Goal: Complete application form

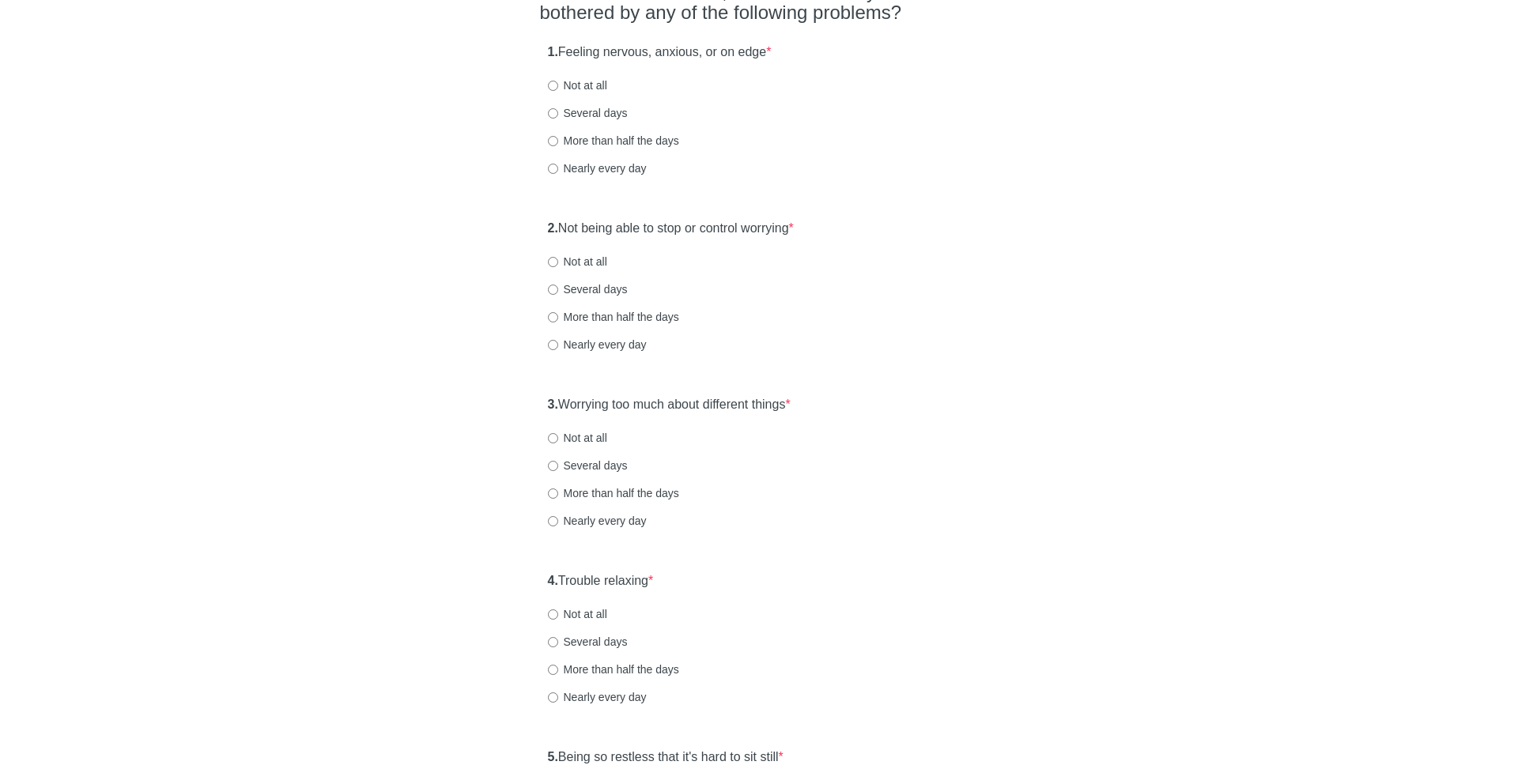
scroll to position [164, 0]
click at [553, 47] on strong "1." at bounding box center [553, 49] width 11 height 13
drag, startPoint x: 553, startPoint y: 47, endPoint x: 854, endPoint y: 44, distance: 301.0
click at [854, 44] on div "1. Feeling nervous, anxious, or on edge * Not at all Several days More than hal…" at bounding box center [759, 115] width 439 height 165
click at [592, 138] on label "More than half the days" at bounding box center [613, 138] width 131 height 16
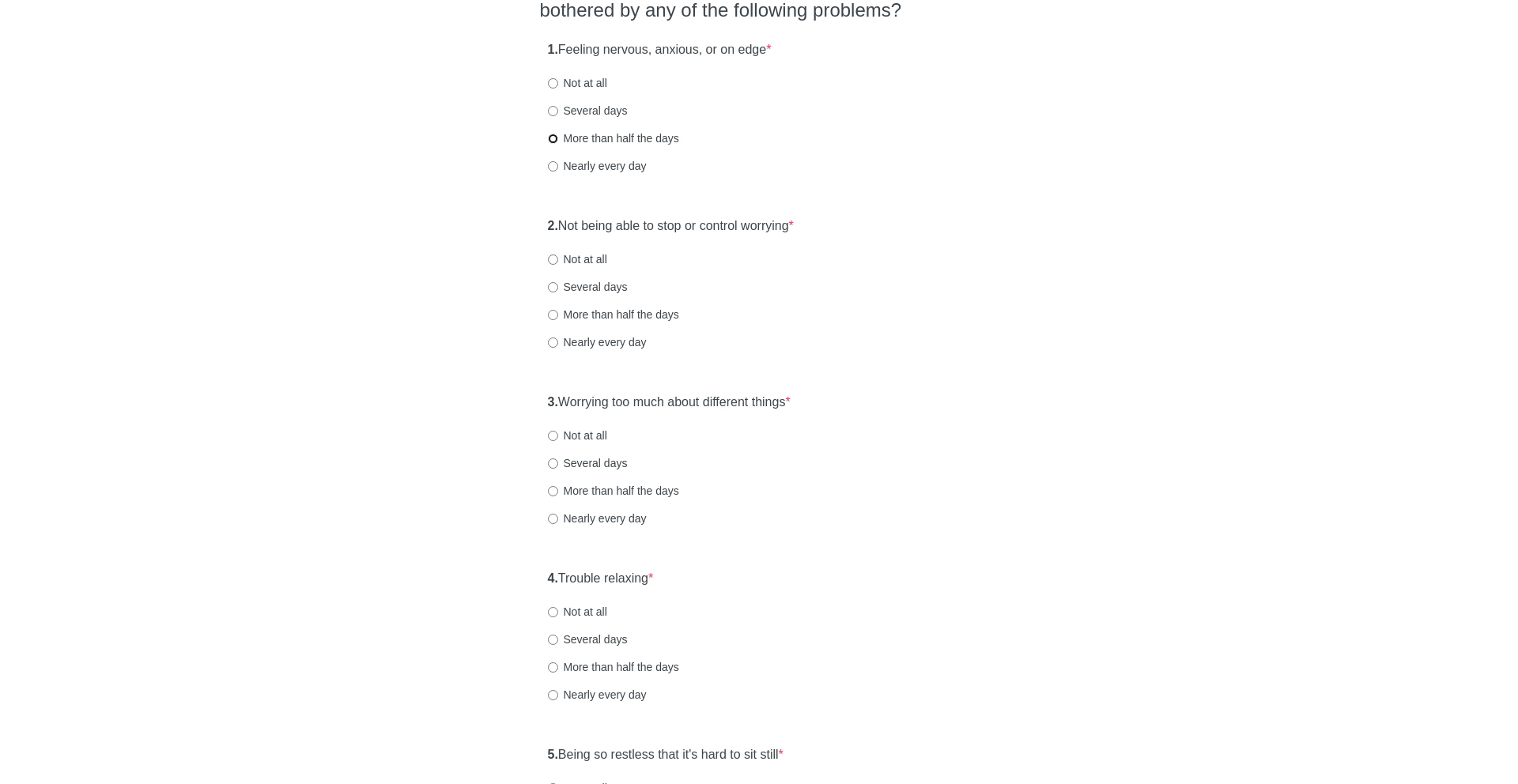
click at [558, 138] on input "More than half the days" at bounding box center [553, 139] width 11 height 11
radio input "true"
drag, startPoint x: 588, startPoint y: 217, endPoint x: 839, endPoint y: 221, distance: 251.0
click at [837, 221] on div "2. Not being able to stop or control worrying * Not at all Several days More th…" at bounding box center [759, 291] width 439 height 165
drag, startPoint x: 839, startPoint y: 221, endPoint x: 547, endPoint y: 221, distance: 292.0
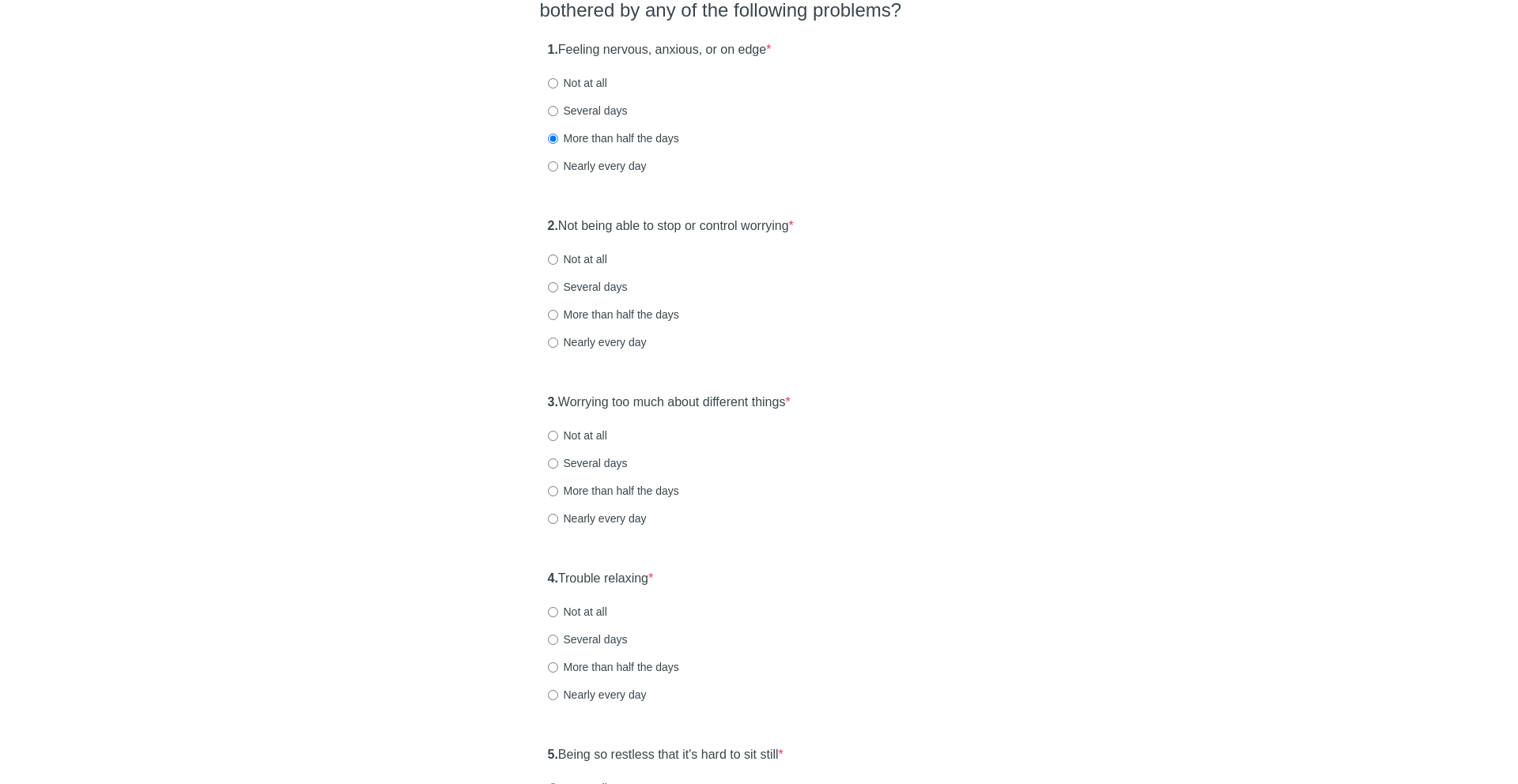
click at [547, 221] on div "2. Not being able to stop or control worrying * Not at all Several days More th…" at bounding box center [759, 291] width 439 height 165
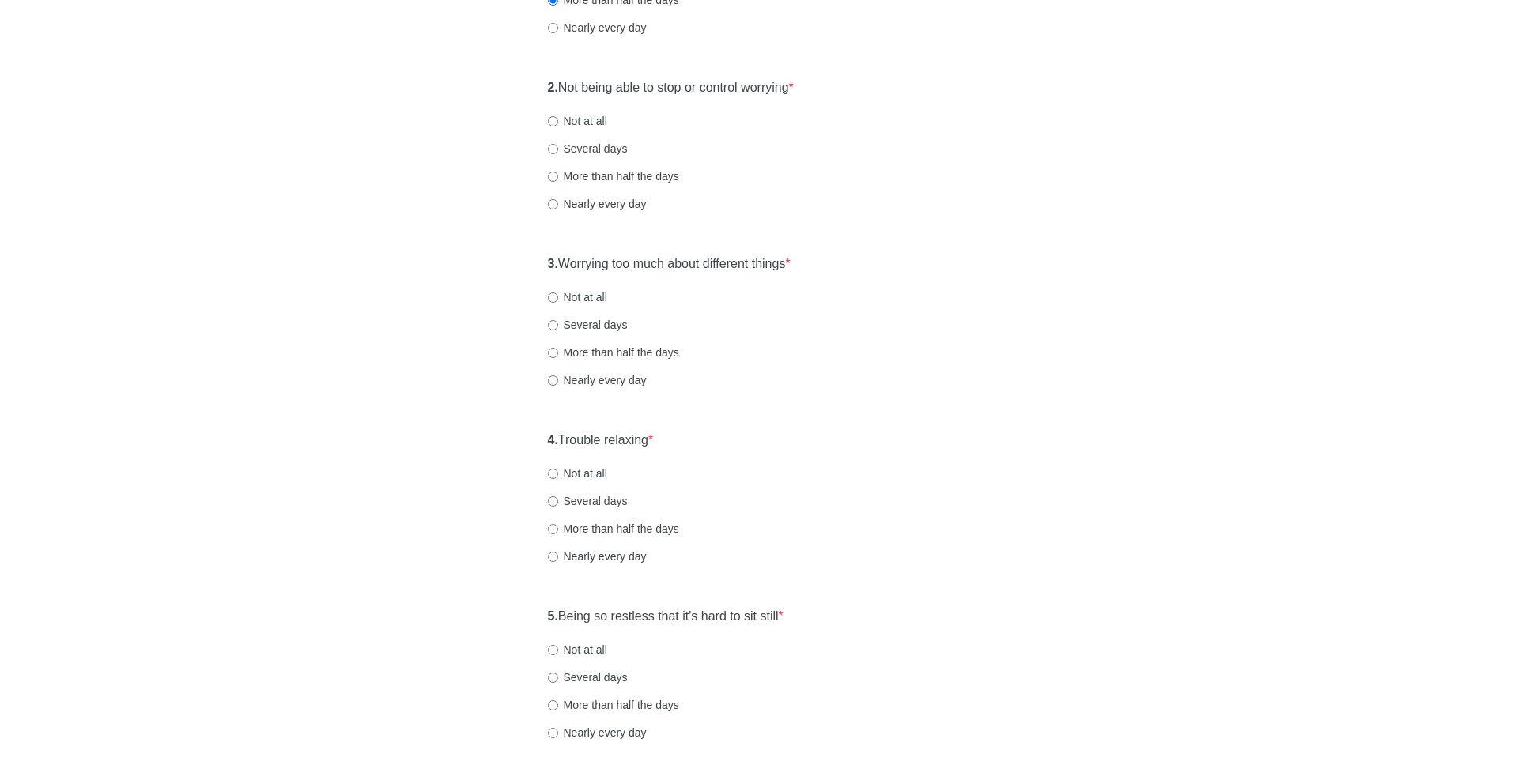
scroll to position [307, 0]
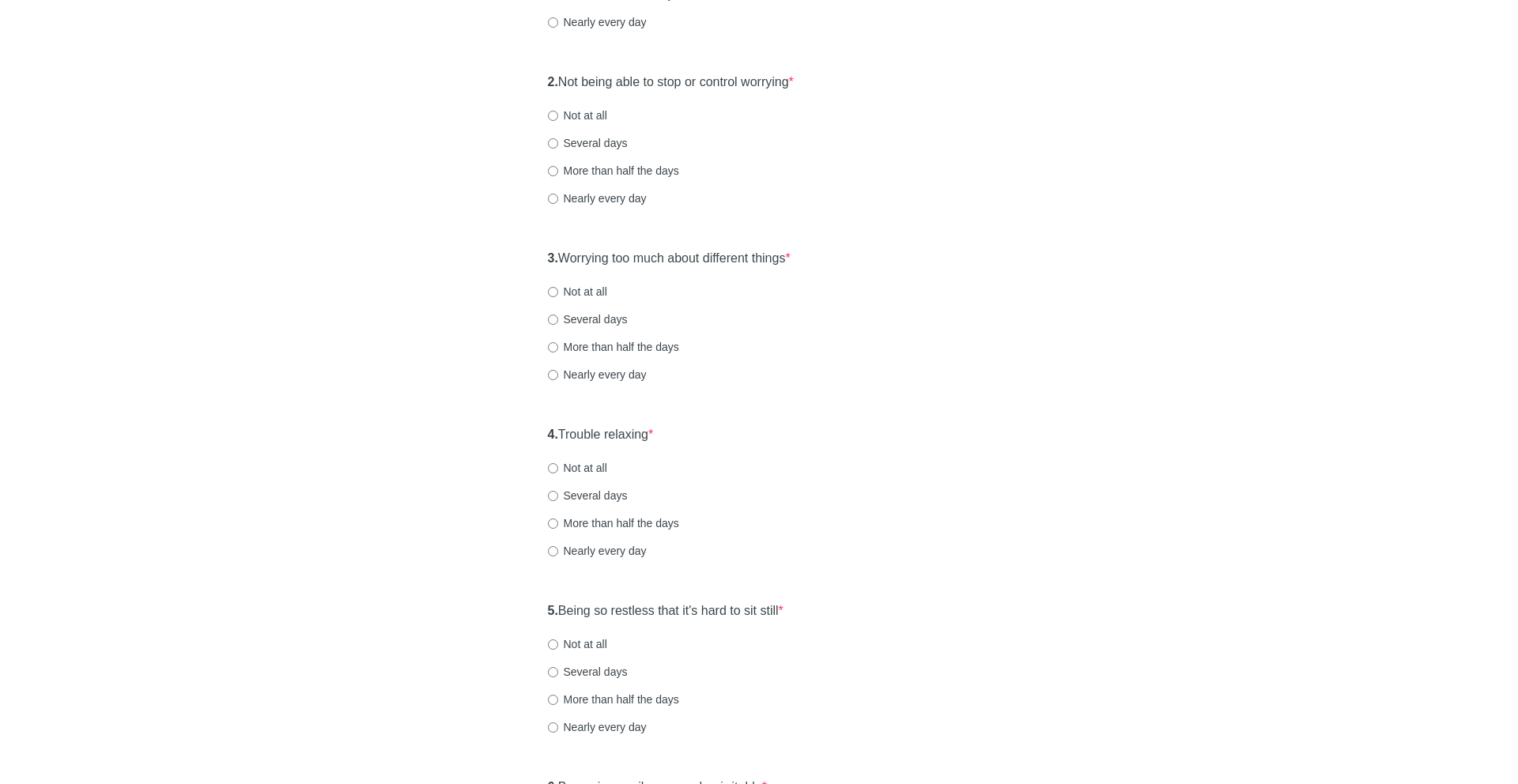
click at [592, 175] on label "More than half the days" at bounding box center [613, 171] width 131 height 16
click at [558, 175] on input "More than half the days" at bounding box center [553, 171] width 11 height 11
radio input "true"
drag, startPoint x: 591, startPoint y: 255, endPoint x: 861, endPoint y: 258, distance: 270.0
click at [861, 258] on div "3. Worrying too much about different things * Not at all Several days More than…" at bounding box center [759, 324] width 439 height 165
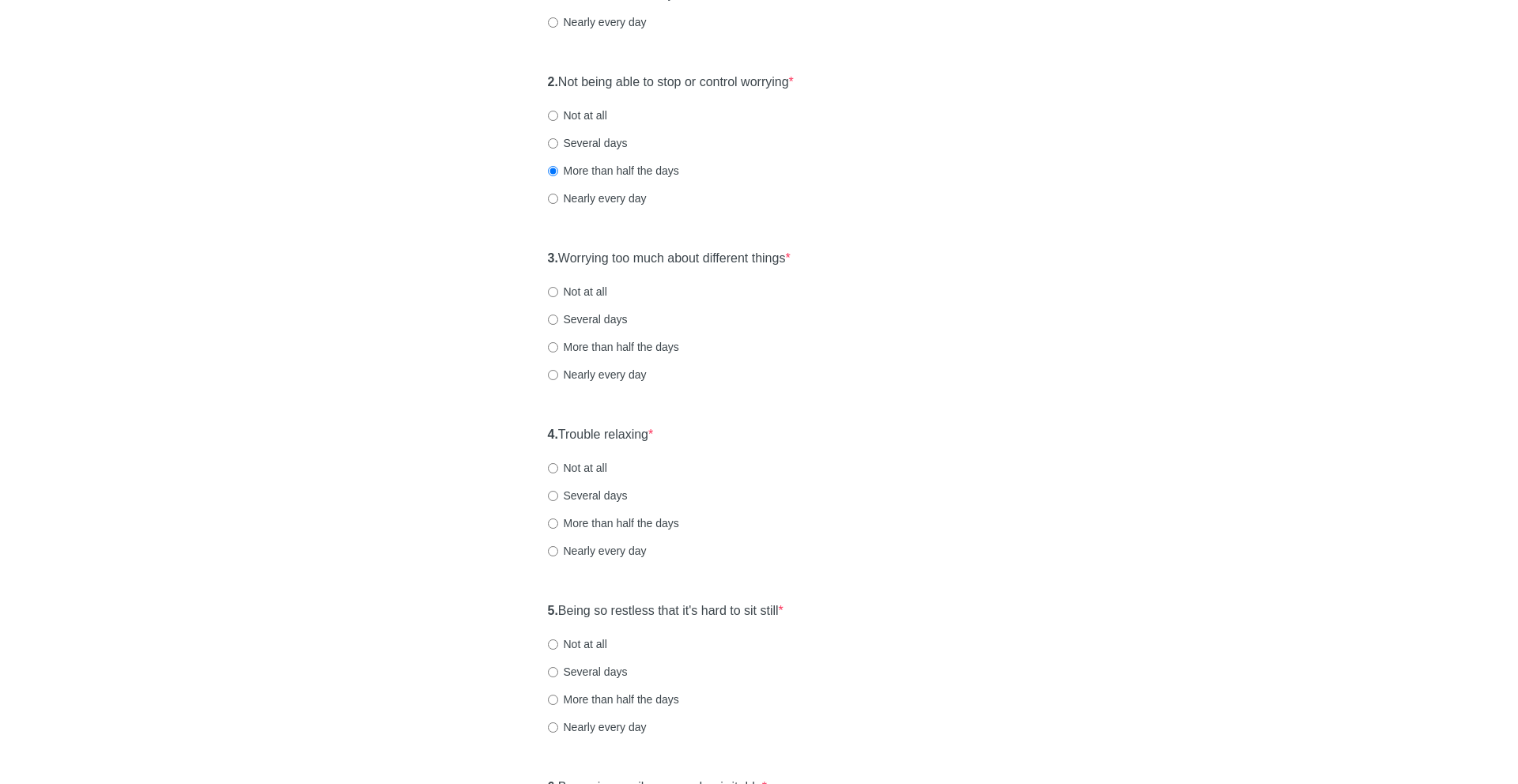
click at [657, 341] on label "More than half the days" at bounding box center [613, 347] width 131 height 16
click at [558, 342] on input "More than half the days" at bounding box center [553, 347] width 11 height 11
radio input "true"
drag, startPoint x: 613, startPoint y: 433, endPoint x: 717, endPoint y: 435, distance: 104.0
click at [717, 435] on div "4. Trouble relaxing * Not at all Several days More than half the days Nearly ev…" at bounding box center [759, 501] width 439 height 165
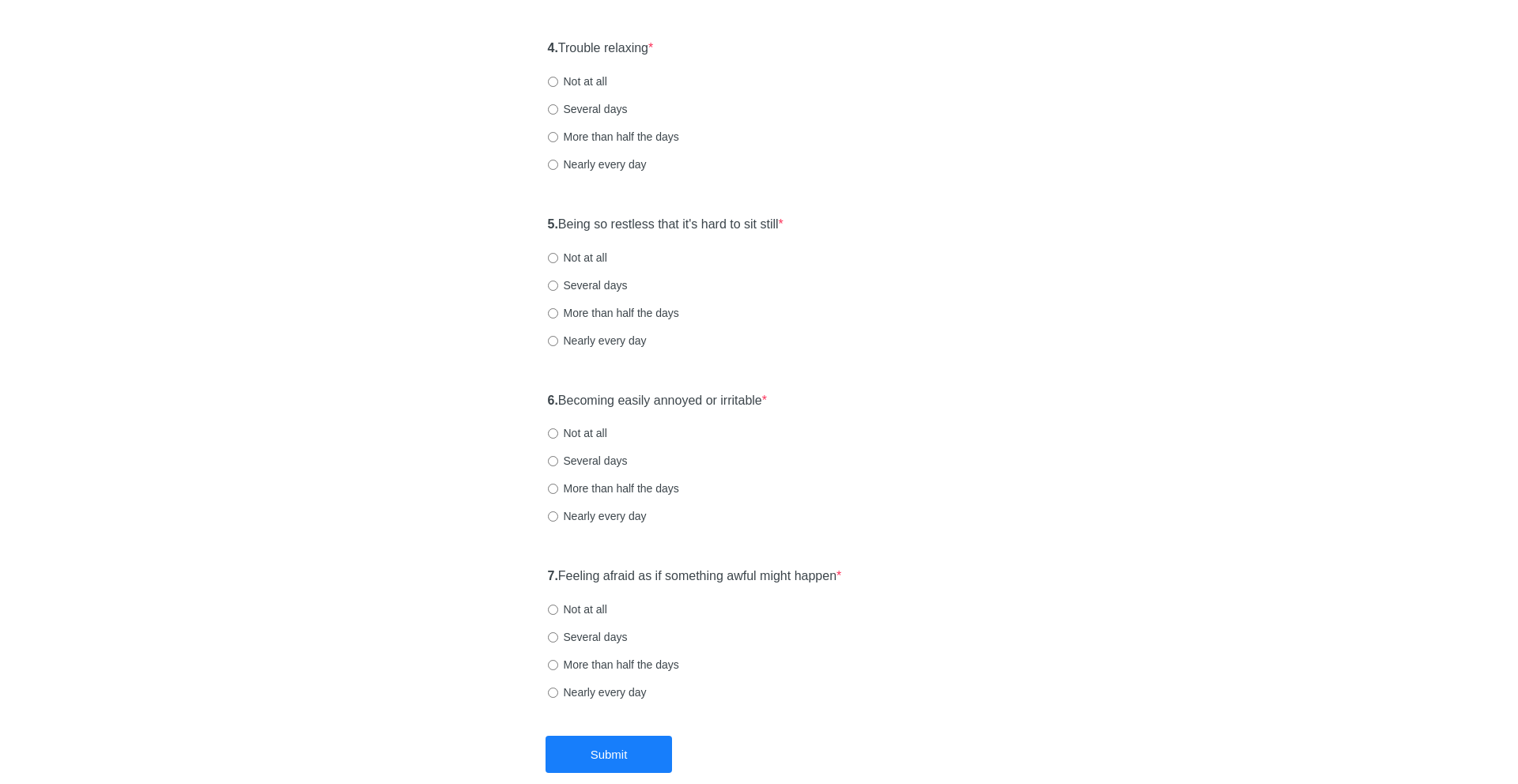
scroll to position [696, 0]
click at [605, 130] on label "More than half the days" at bounding box center [613, 135] width 131 height 16
click at [558, 130] on input "More than half the days" at bounding box center [553, 135] width 11 height 11
radio input "true"
drag, startPoint x: 602, startPoint y: 223, endPoint x: 860, endPoint y: 229, distance: 258.1
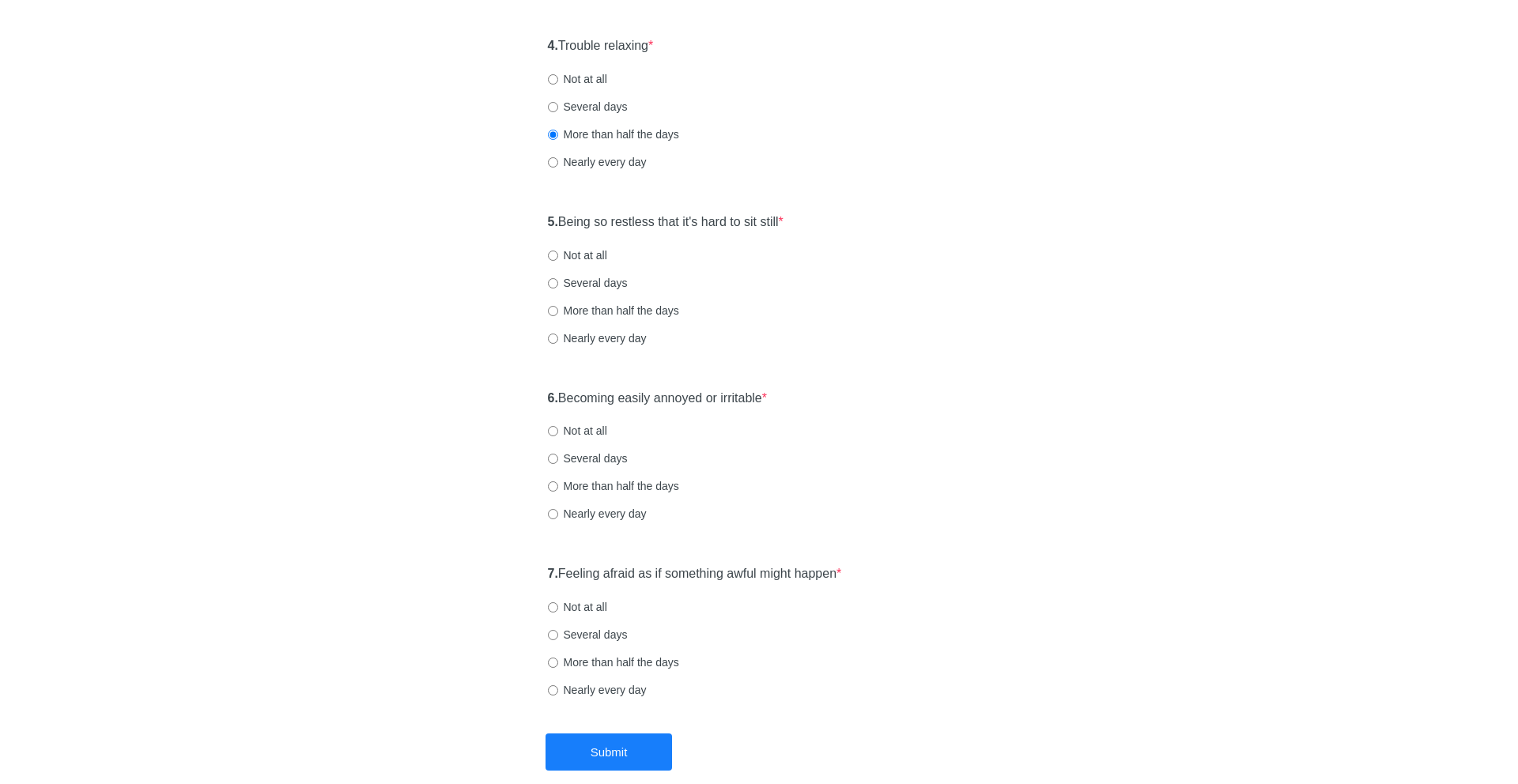
click at [860, 229] on div "5. Being so restless that it's hard to sit still * Not at all Several days More…" at bounding box center [759, 288] width 439 height 165
click at [607, 270] on div "5. Being so restless that it's hard to sit still * Not at all Several days More…" at bounding box center [759, 288] width 439 height 165
click at [604, 278] on label "Several days" at bounding box center [588, 283] width 80 height 16
click at [558, 278] on input "Several days" at bounding box center [553, 283] width 11 height 11
radio input "true"
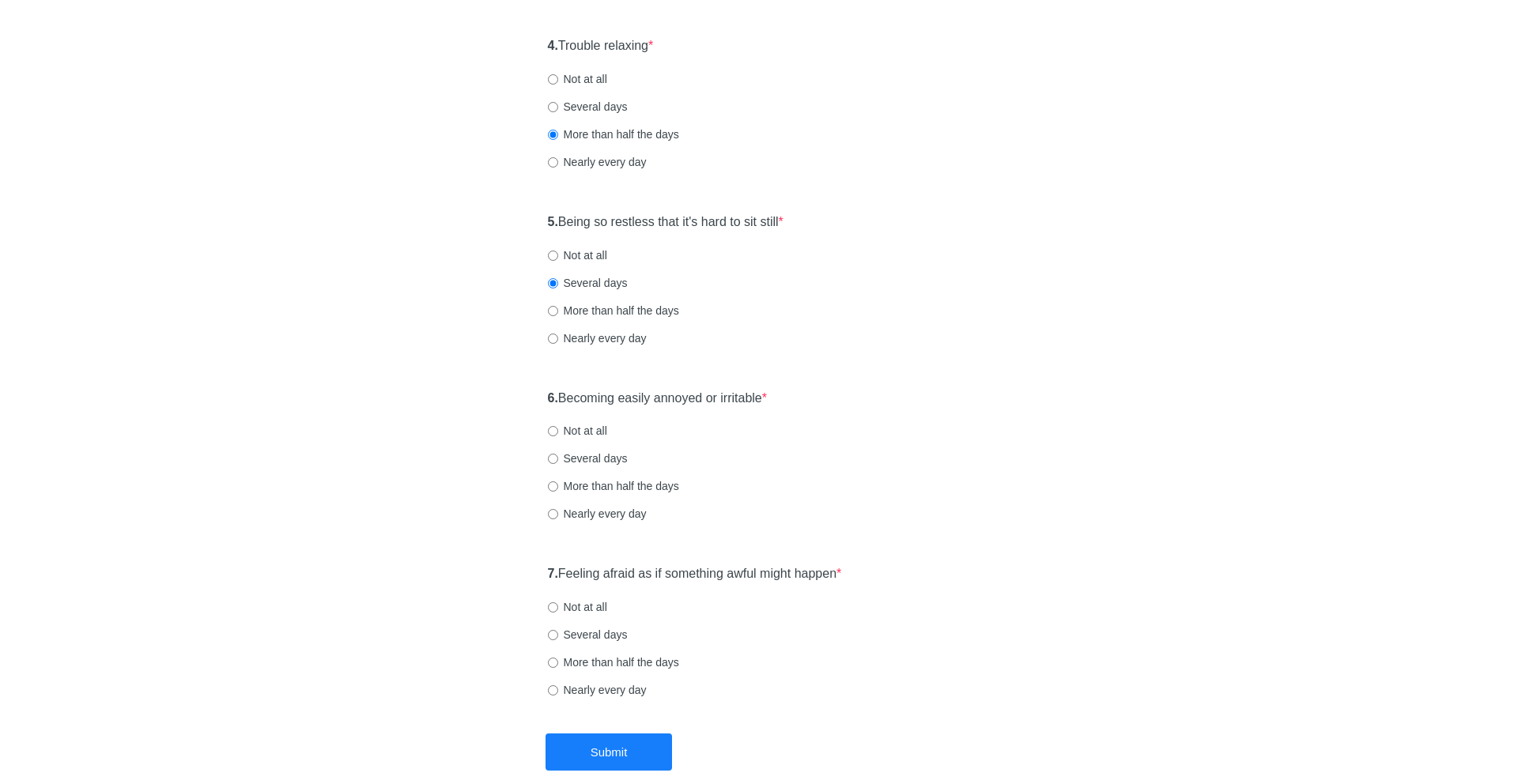
drag, startPoint x: 598, startPoint y: 388, endPoint x: 906, endPoint y: 404, distance: 308.4
click at [906, 404] on div "6. Becoming easily annoyed or irritable * Not at all Several days More than hal…" at bounding box center [759, 464] width 439 height 165
click at [599, 465] on label "Several days" at bounding box center [588, 459] width 80 height 16
click at [558, 464] on input "Several days" at bounding box center [553, 459] width 11 height 11
radio input "true"
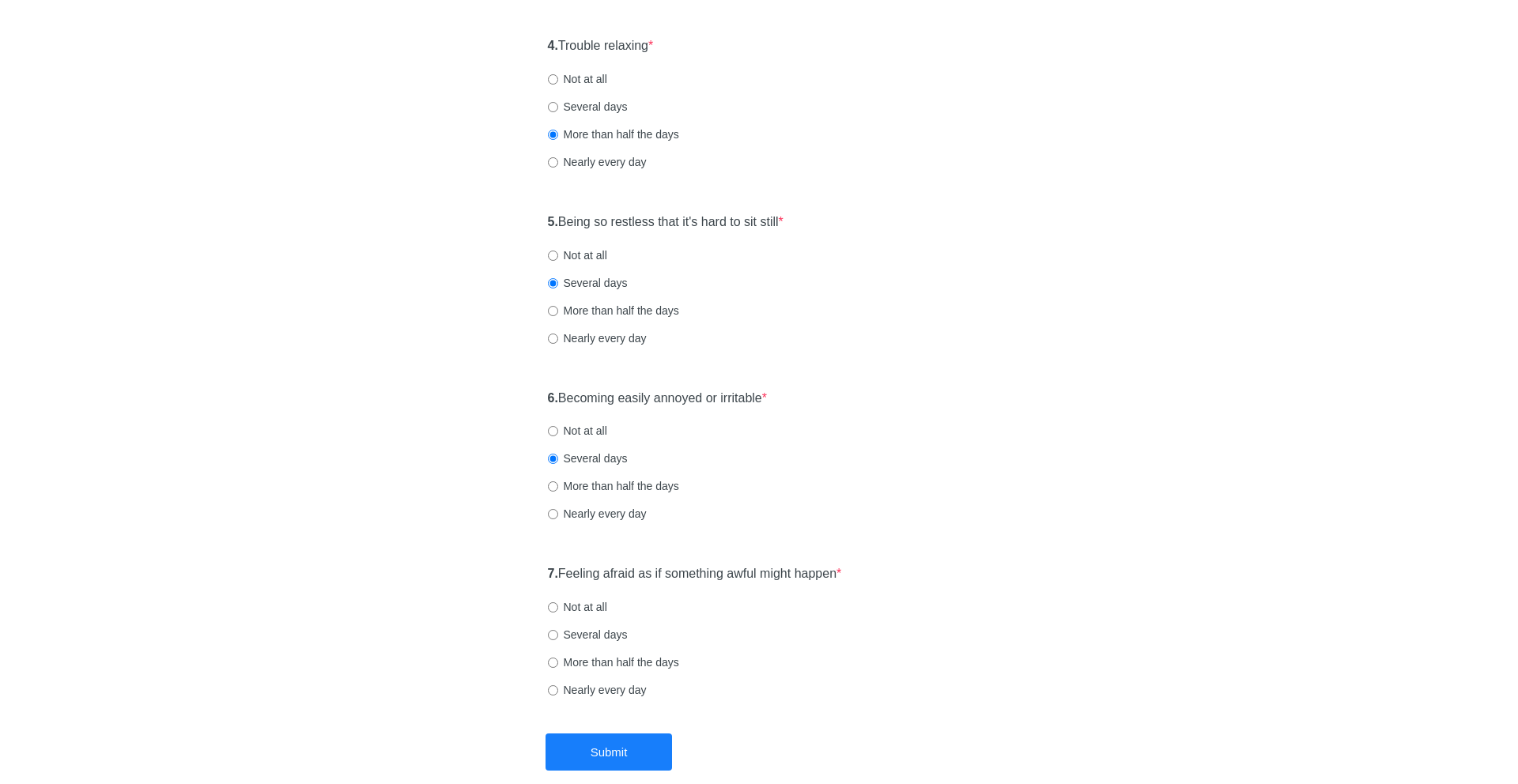
drag, startPoint x: 588, startPoint y: 570, endPoint x: 868, endPoint y: 574, distance: 280.0
click at [868, 574] on div "7. Feeling afraid as if something awful might happen * Not at all Several days …" at bounding box center [759, 640] width 439 height 165
drag, startPoint x: 868, startPoint y: 574, endPoint x: 715, endPoint y: 574, distance: 153.0
click at [715, 574] on div "7. Feeling afraid as if something awful might happen * Not at all Several days …" at bounding box center [759, 640] width 439 height 165
click at [593, 633] on label "Several days" at bounding box center [588, 635] width 80 height 16
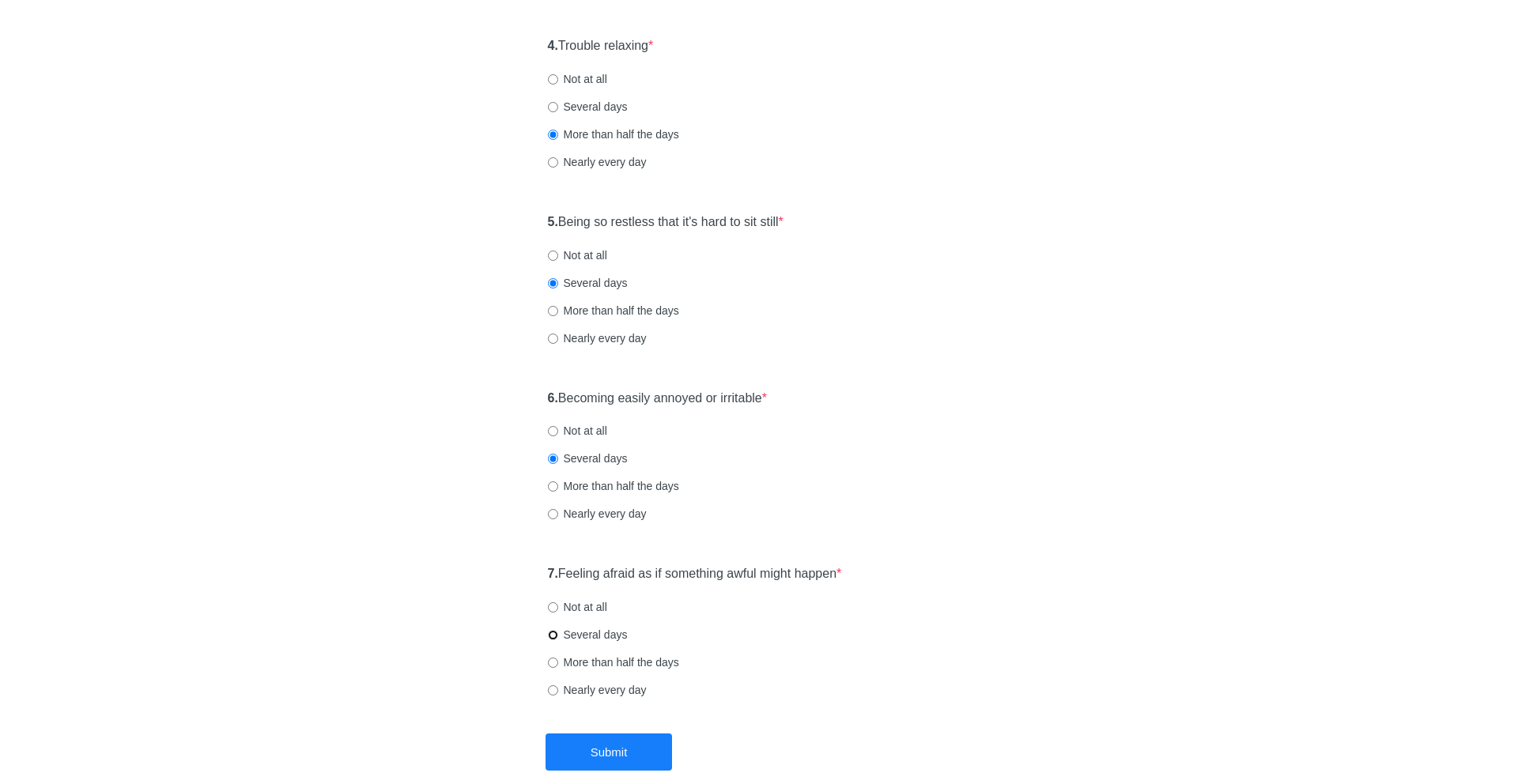
click at [558, 633] on input "Several days" at bounding box center [553, 635] width 11 height 11
radio input "true"
click at [599, 759] on button "Submit" at bounding box center [609, 752] width 127 height 37
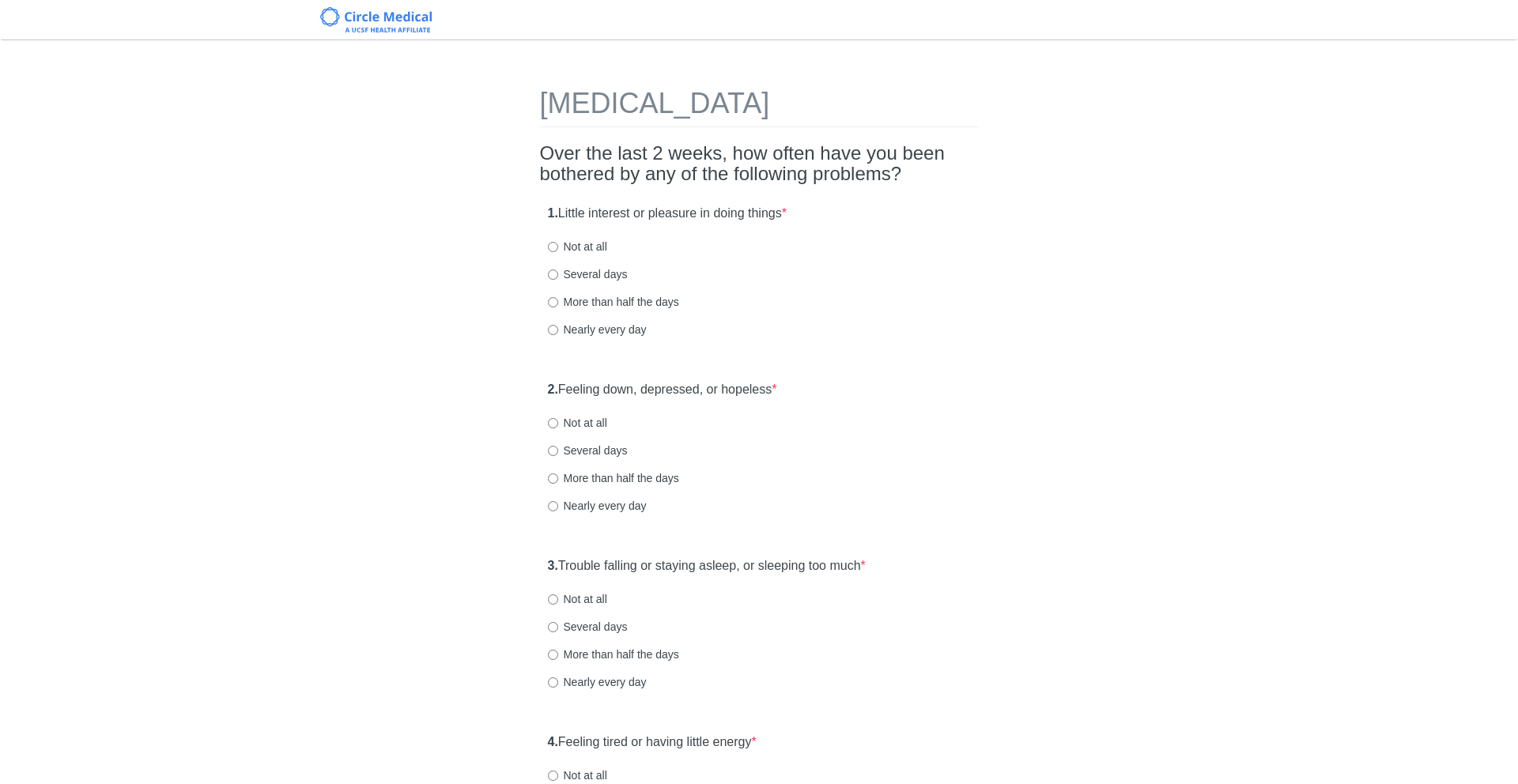
click at [556, 209] on strong "1." at bounding box center [553, 213] width 11 height 13
drag, startPoint x: 556, startPoint y: 209, endPoint x: 803, endPoint y: 216, distance: 247.1
click at [787, 216] on label "1. Little interest or pleasure in doing things *" at bounding box center [666, 213] width 238 height 19
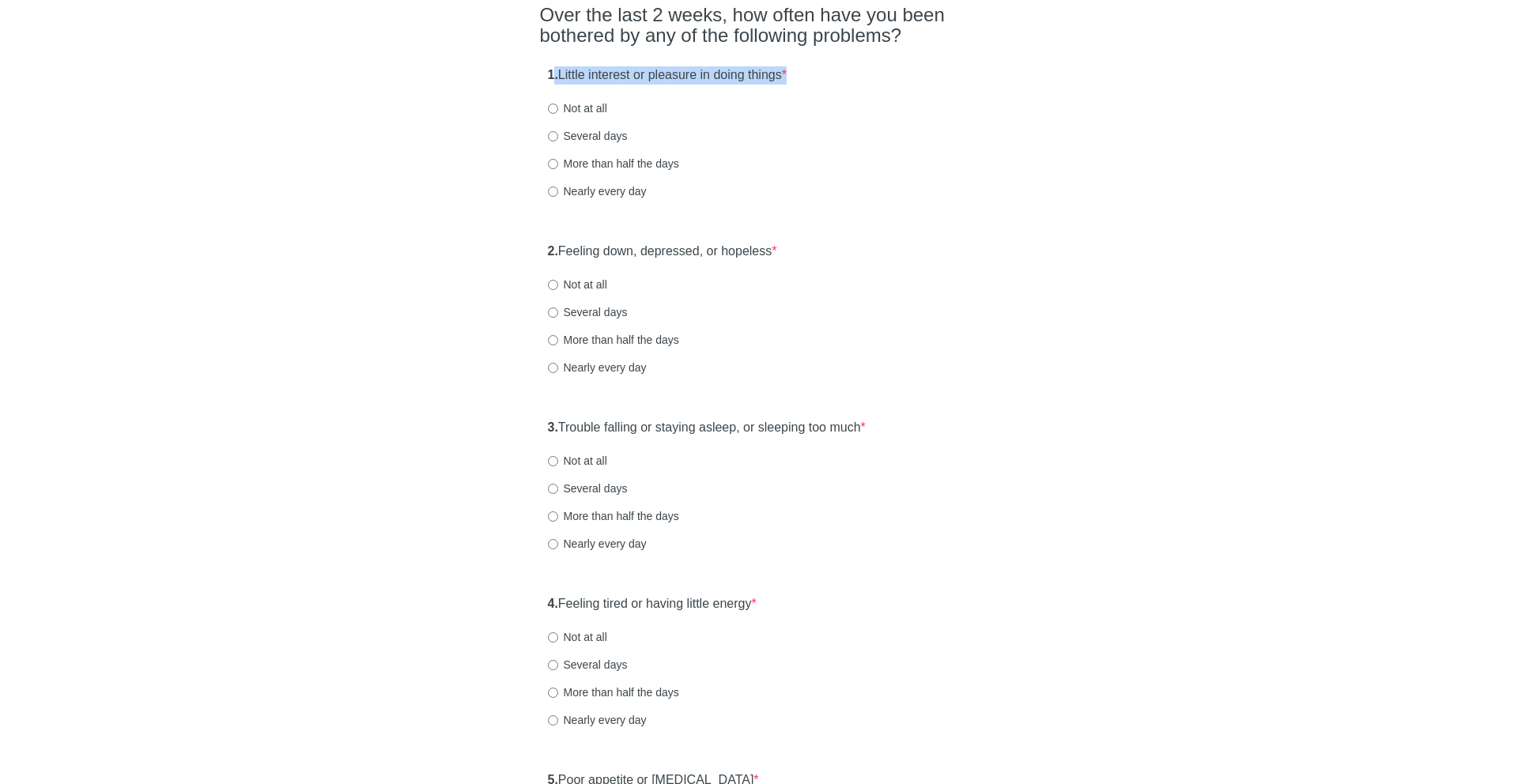
scroll to position [142, 0]
click at [594, 126] on label "Several days" at bounding box center [588, 133] width 80 height 16
click at [558, 128] on input "Several days" at bounding box center [553, 134] width 11 height 11
radio input "true"
drag, startPoint x: 590, startPoint y: 247, endPoint x: 896, endPoint y: 247, distance: 306.0
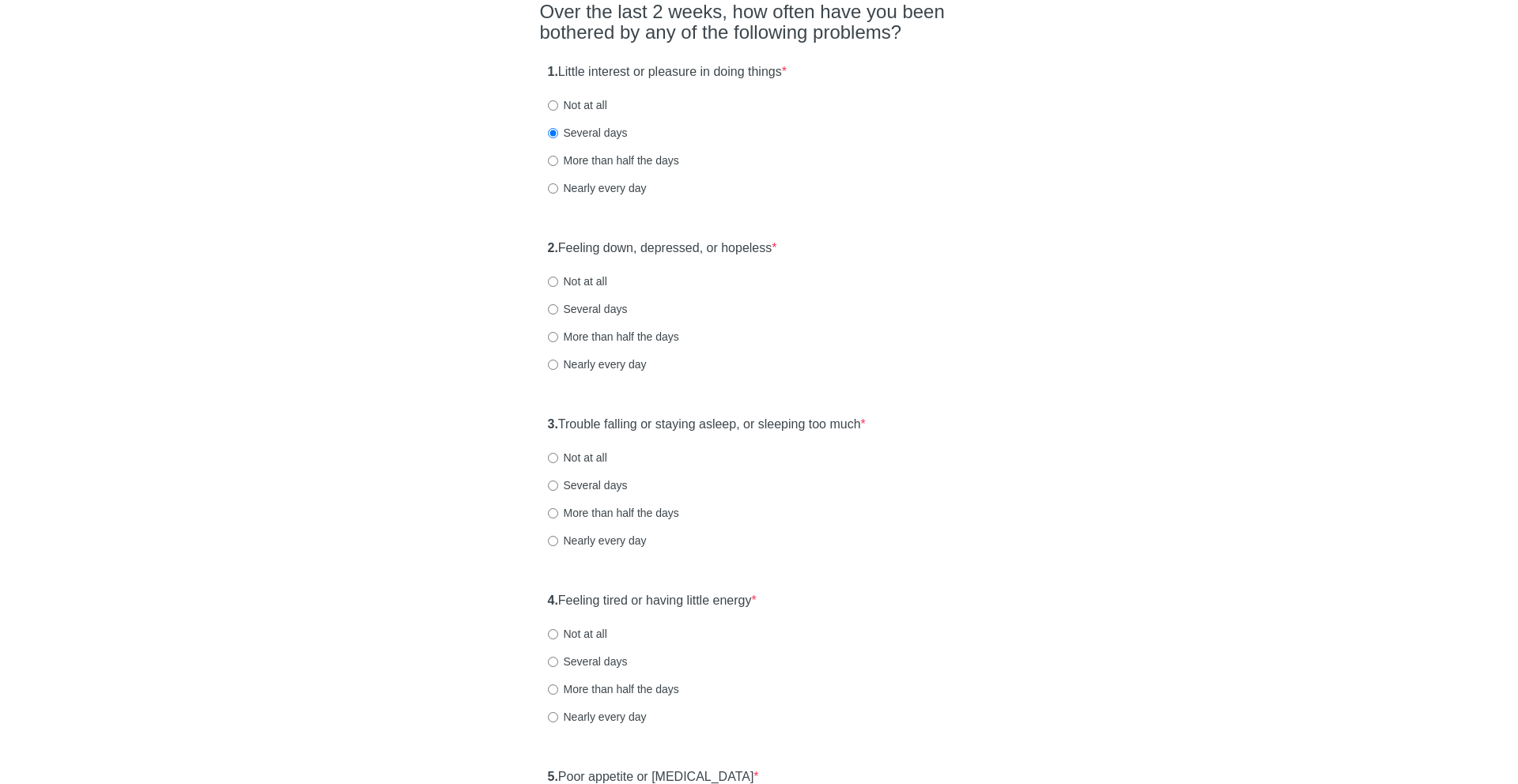
click at [896, 247] on div "2. Feeling down, depressed, or hopeless * Not at all Several days More than hal…" at bounding box center [759, 314] width 439 height 165
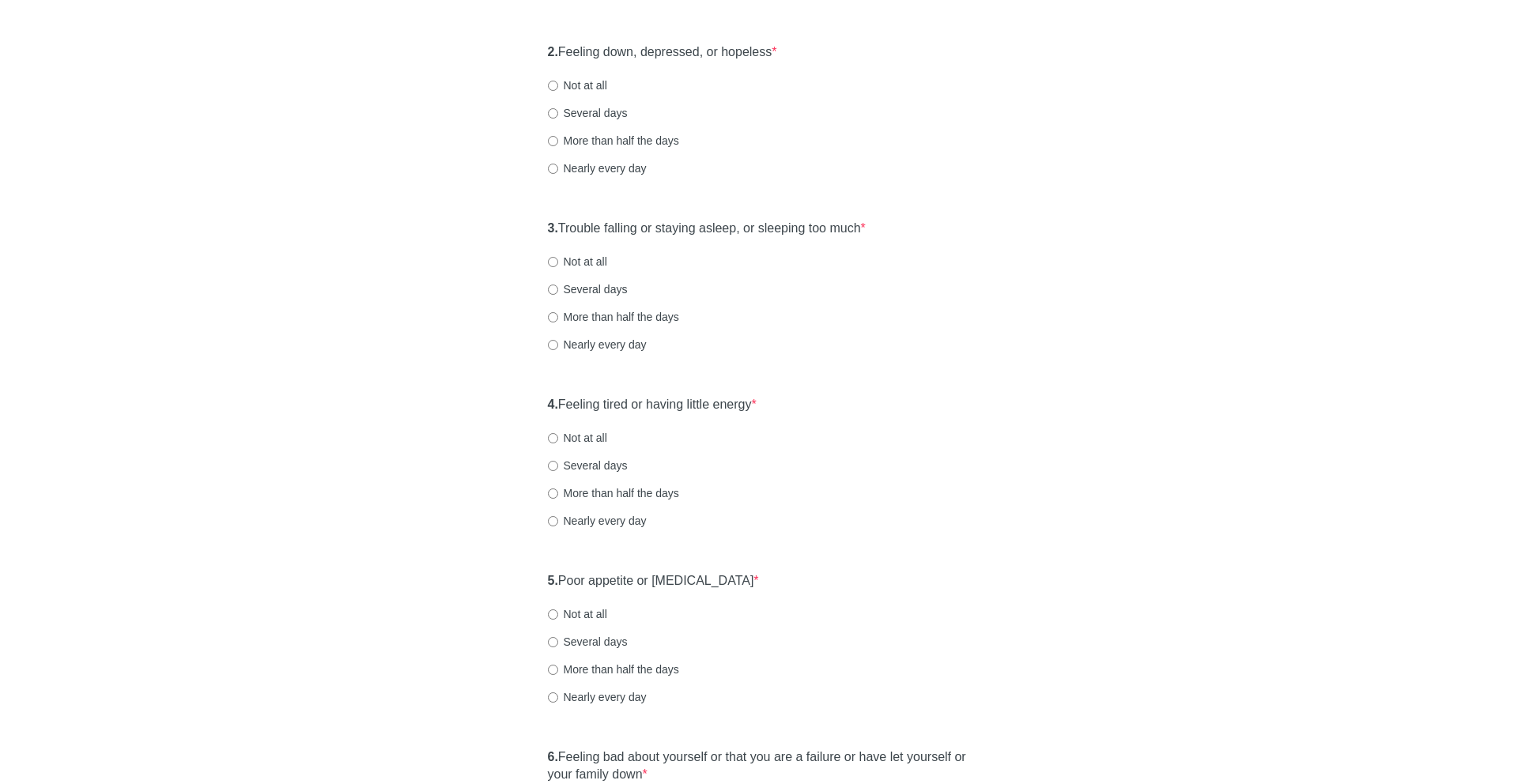
scroll to position [339, 0]
click at [583, 115] on label "Several days" at bounding box center [588, 112] width 80 height 16
click at [558, 115] on input "Several days" at bounding box center [553, 112] width 11 height 11
radio input "true"
drag, startPoint x: 585, startPoint y: 223, endPoint x: 990, endPoint y: 223, distance: 405.0
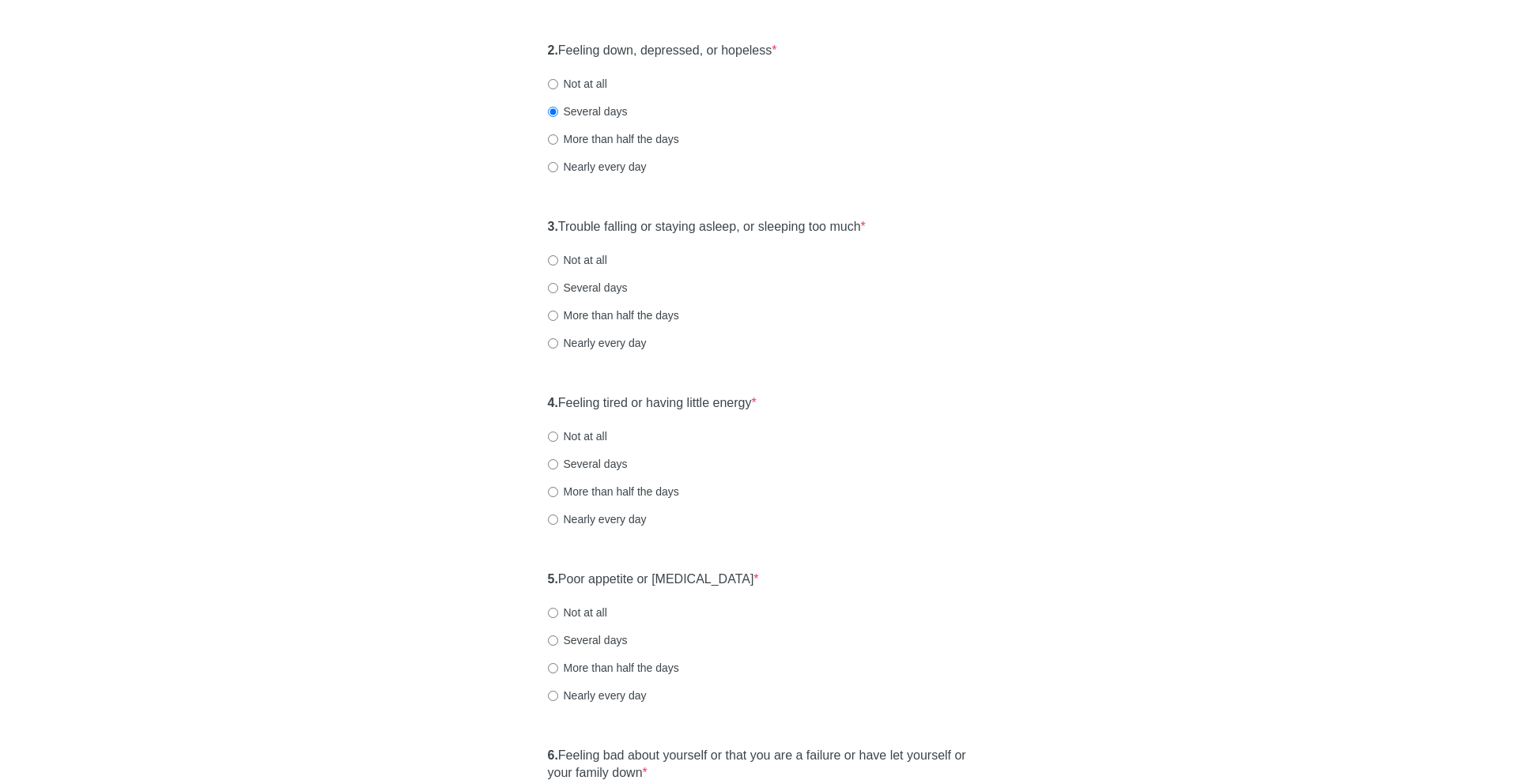
click at [990, 223] on div "Patient Health Questionnaire-9 Over the last 2 weeks, how often have you been b…" at bounding box center [759, 617] width 463 height 1798
click at [596, 283] on label "Several days" at bounding box center [588, 288] width 80 height 16
click at [558, 283] on input "Several days" at bounding box center [553, 288] width 11 height 11
radio input "true"
drag, startPoint x: 605, startPoint y: 399, endPoint x: 905, endPoint y: 410, distance: 300.2
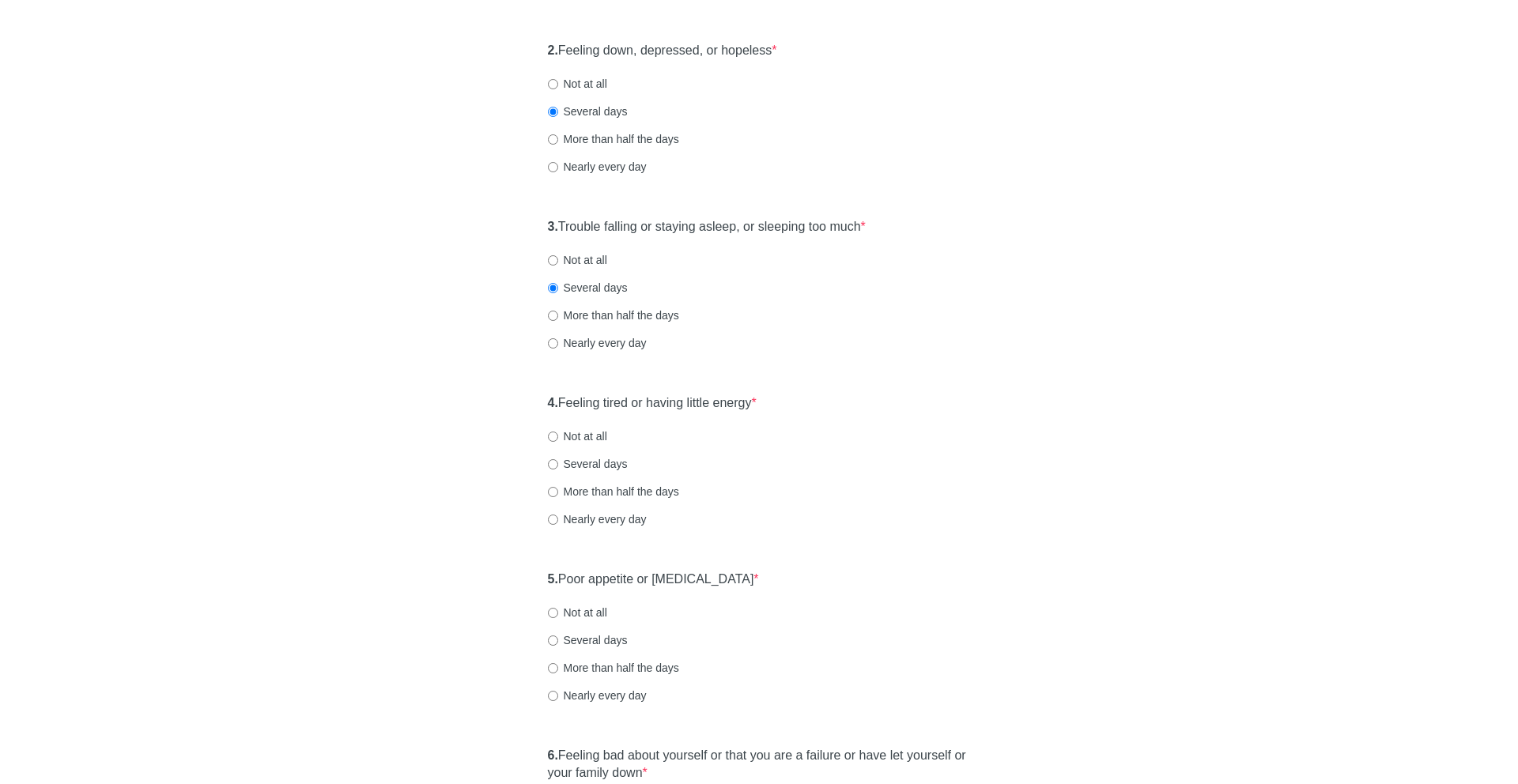
click at [905, 410] on div "4. Feeling tired or having little energy * Not at all Several days More than ha…" at bounding box center [759, 469] width 439 height 165
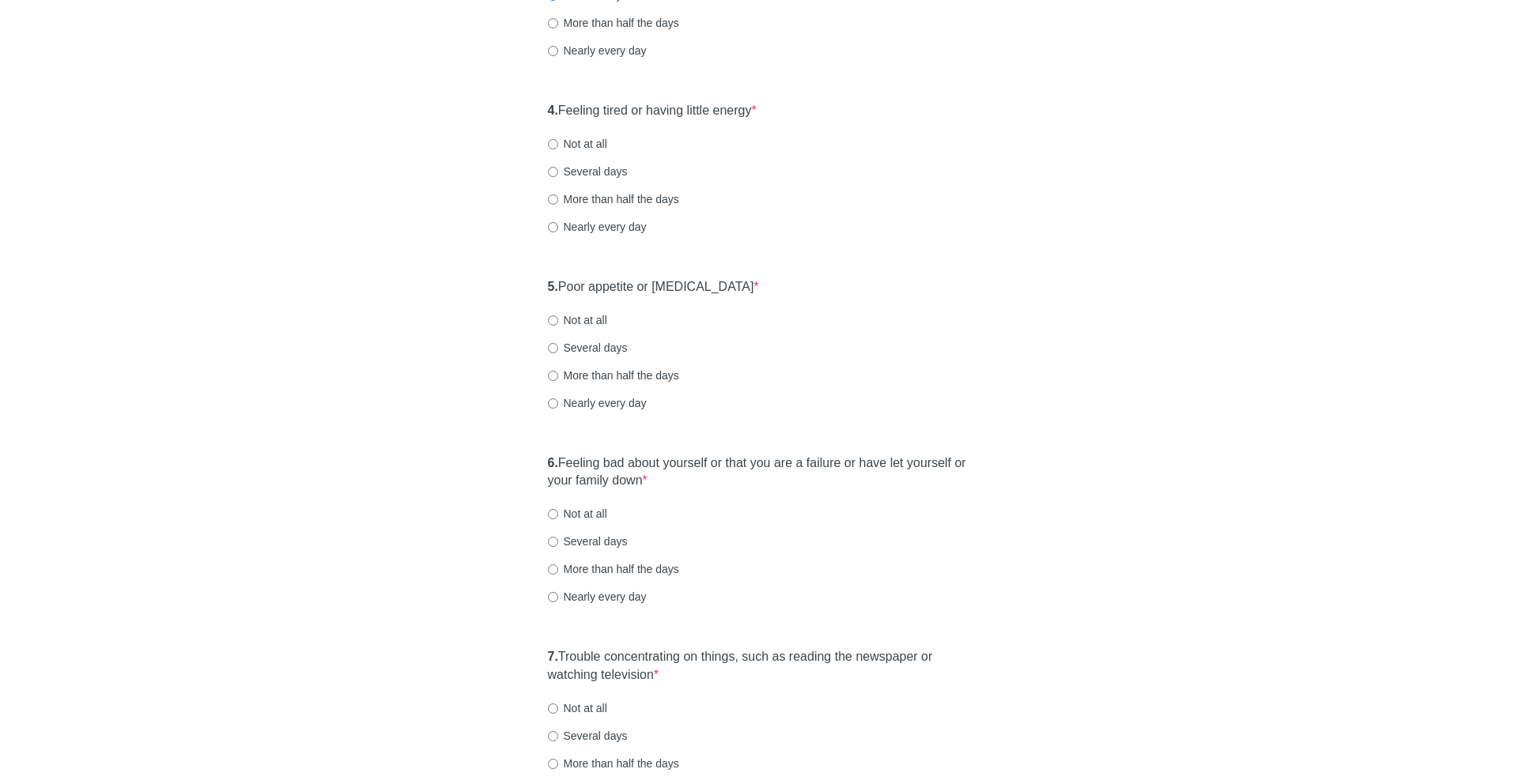
scroll to position [635, 0]
click at [580, 167] on label "Several days" at bounding box center [588, 167] width 80 height 16
click at [558, 167] on input "Several days" at bounding box center [553, 168] width 11 height 11
radio input "true"
drag, startPoint x: 582, startPoint y: 283, endPoint x: 897, endPoint y: 285, distance: 315.0
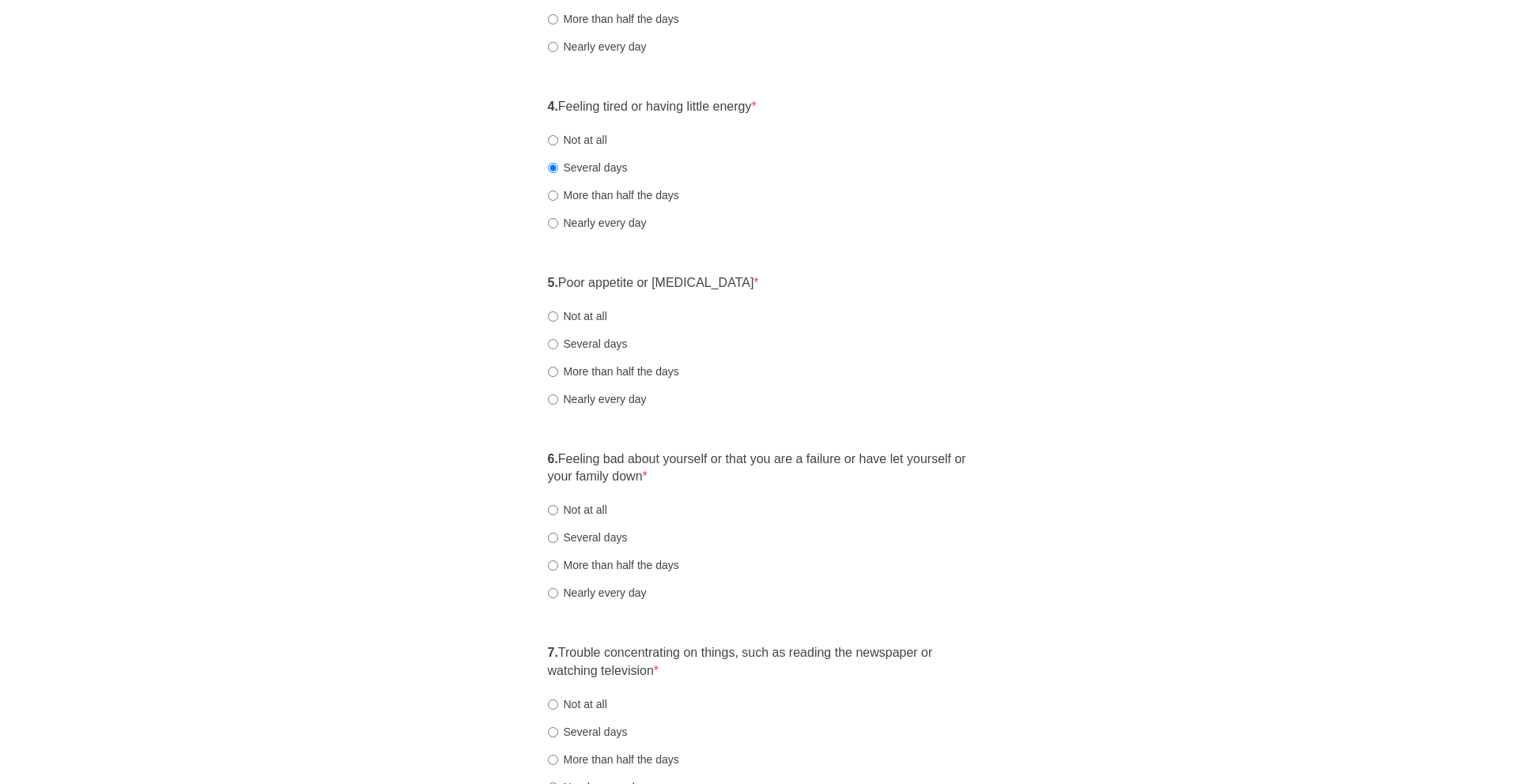
click at [875, 285] on div "5. Poor appetite or overeating * Not at all Several days More than half the day…" at bounding box center [759, 349] width 439 height 165
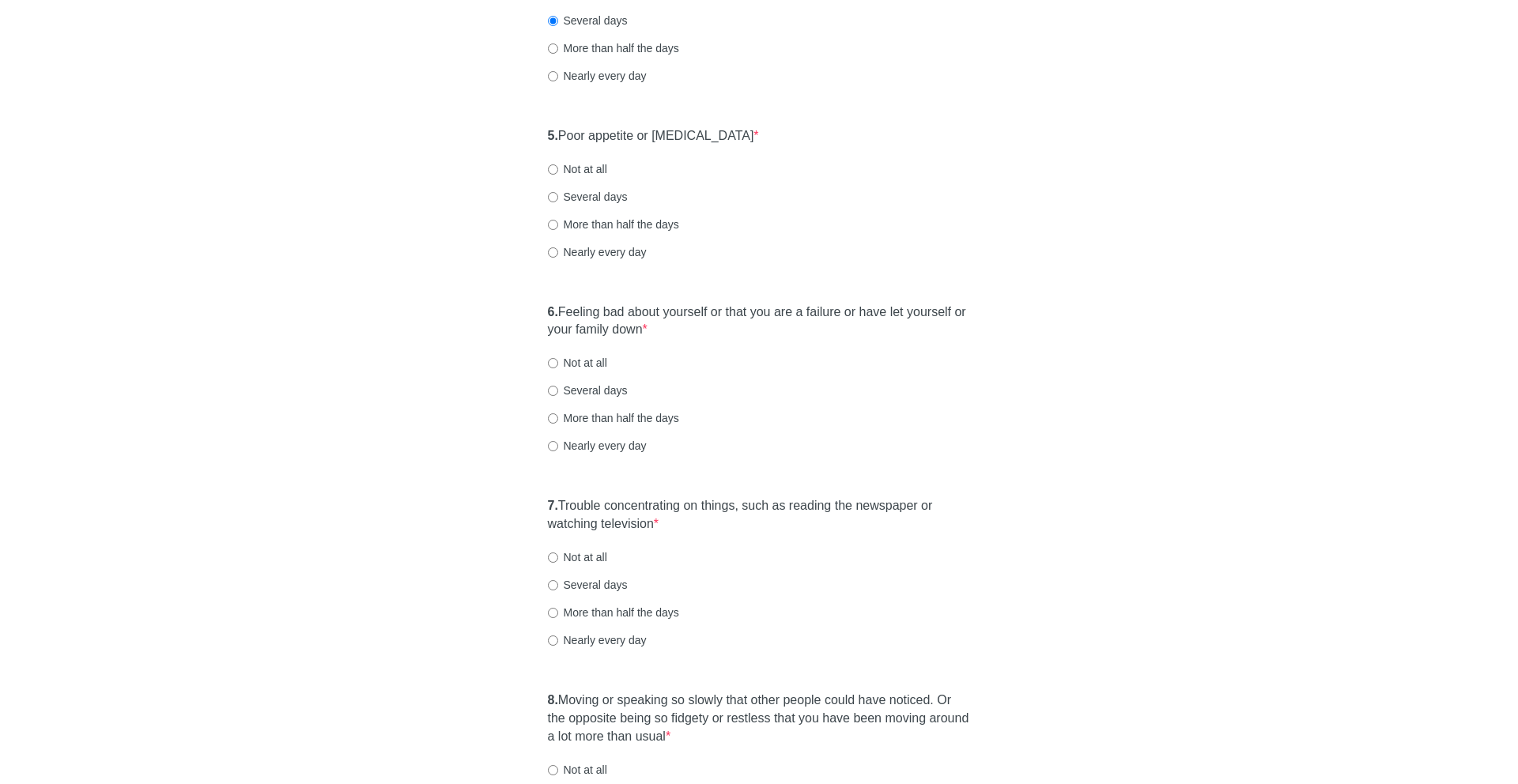
scroll to position [783, 0]
click at [582, 178] on div "5. Poor appetite or overeating * Not at all Several days More than half the day…" at bounding box center [759, 201] width 439 height 165
click at [582, 166] on label "Not at all" at bounding box center [577, 168] width 59 height 16
click at [558, 166] on input "Not at all" at bounding box center [553, 169] width 11 height 11
radio input "true"
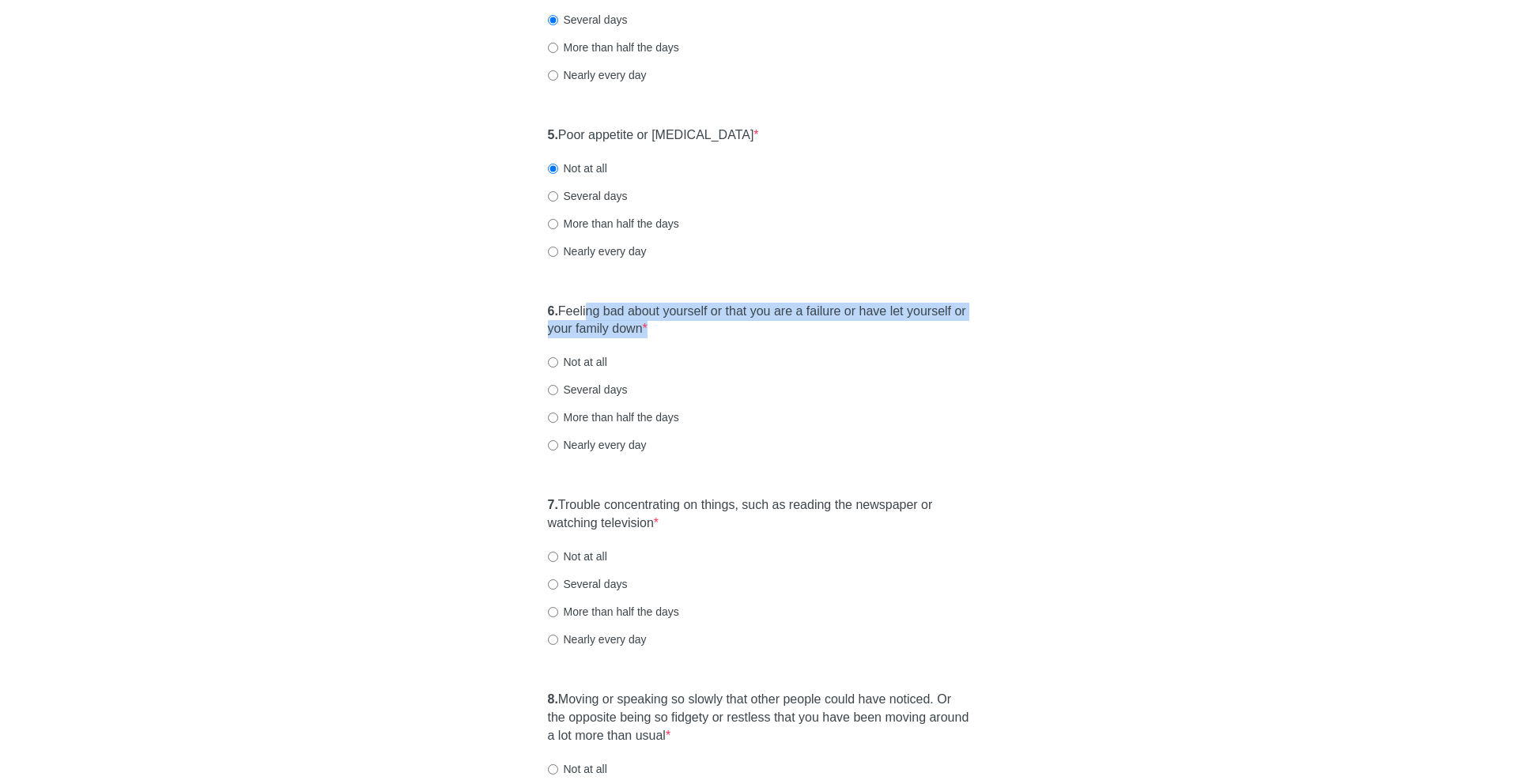
drag, startPoint x: 589, startPoint y: 305, endPoint x: 714, endPoint y: 350, distance: 132.9
click at [714, 350] on div "6. Feeling bad about yourself or that you are a failure or have let yourself or…" at bounding box center [759, 386] width 439 height 182
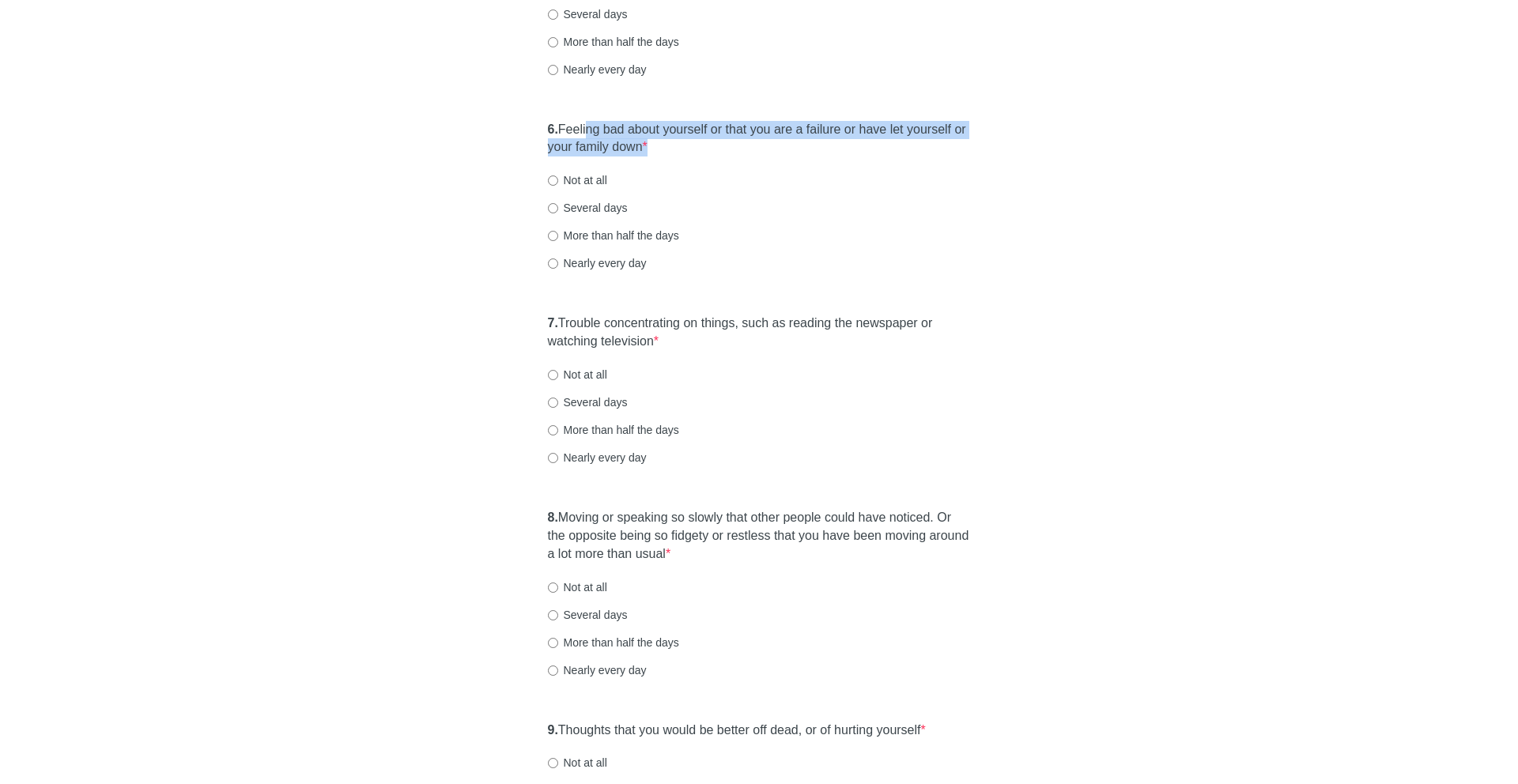
scroll to position [966, 0]
click at [566, 175] on label "Not at all" at bounding box center [577, 179] width 59 height 16
click at [558, 175] on input "Not at all" at bounding box center [553, 179] width 11 height 11
radio input "true"
drag, startPoint x: 625, startPoint y: 326, endPoint x: 712, endPoint y: 345, distance: 89.1
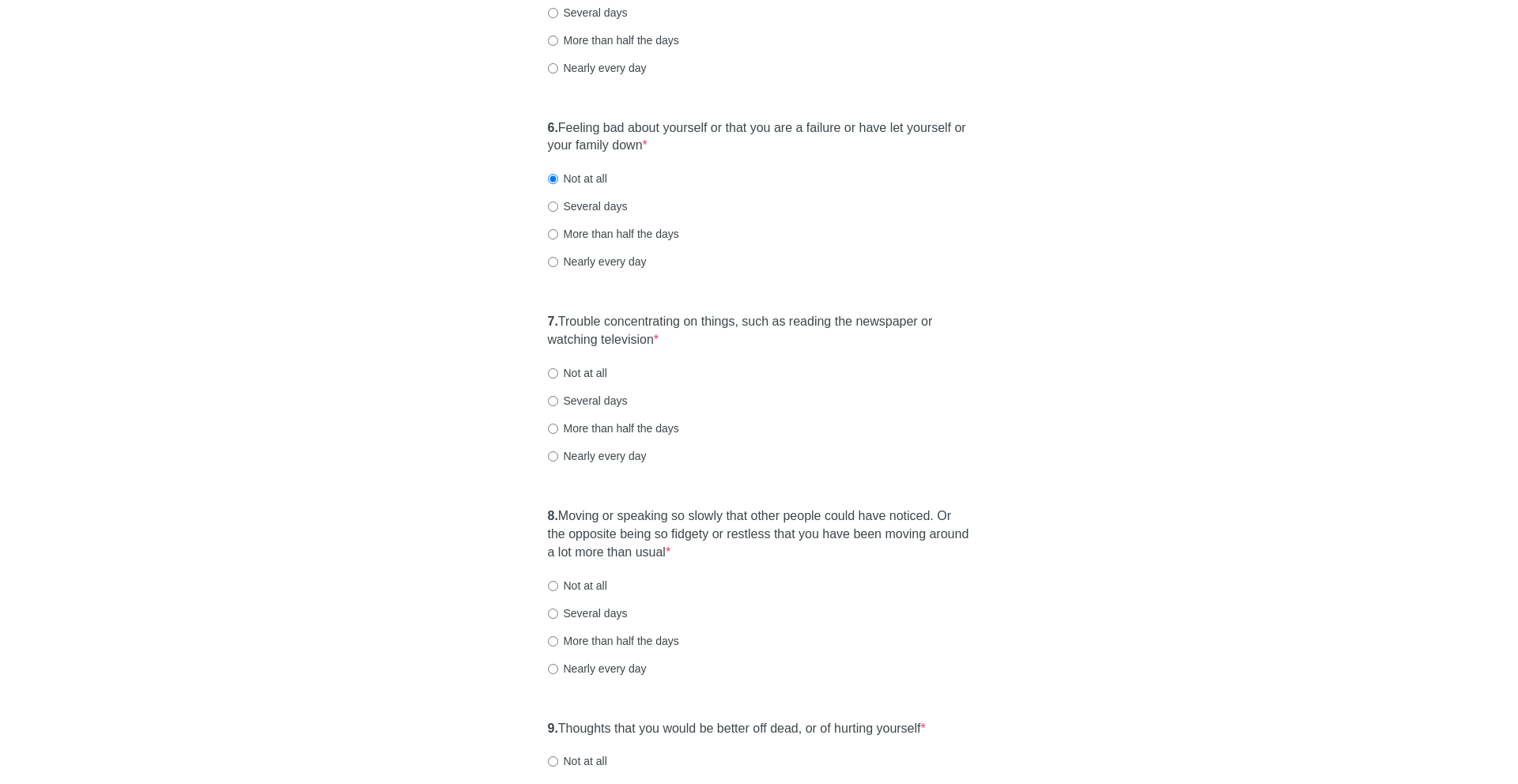
click at [712, 345] on label "7. Trouble concentrating on things, such as reading the newspaper or watching t…" at bounding box center [759, 330] width 423 height 36
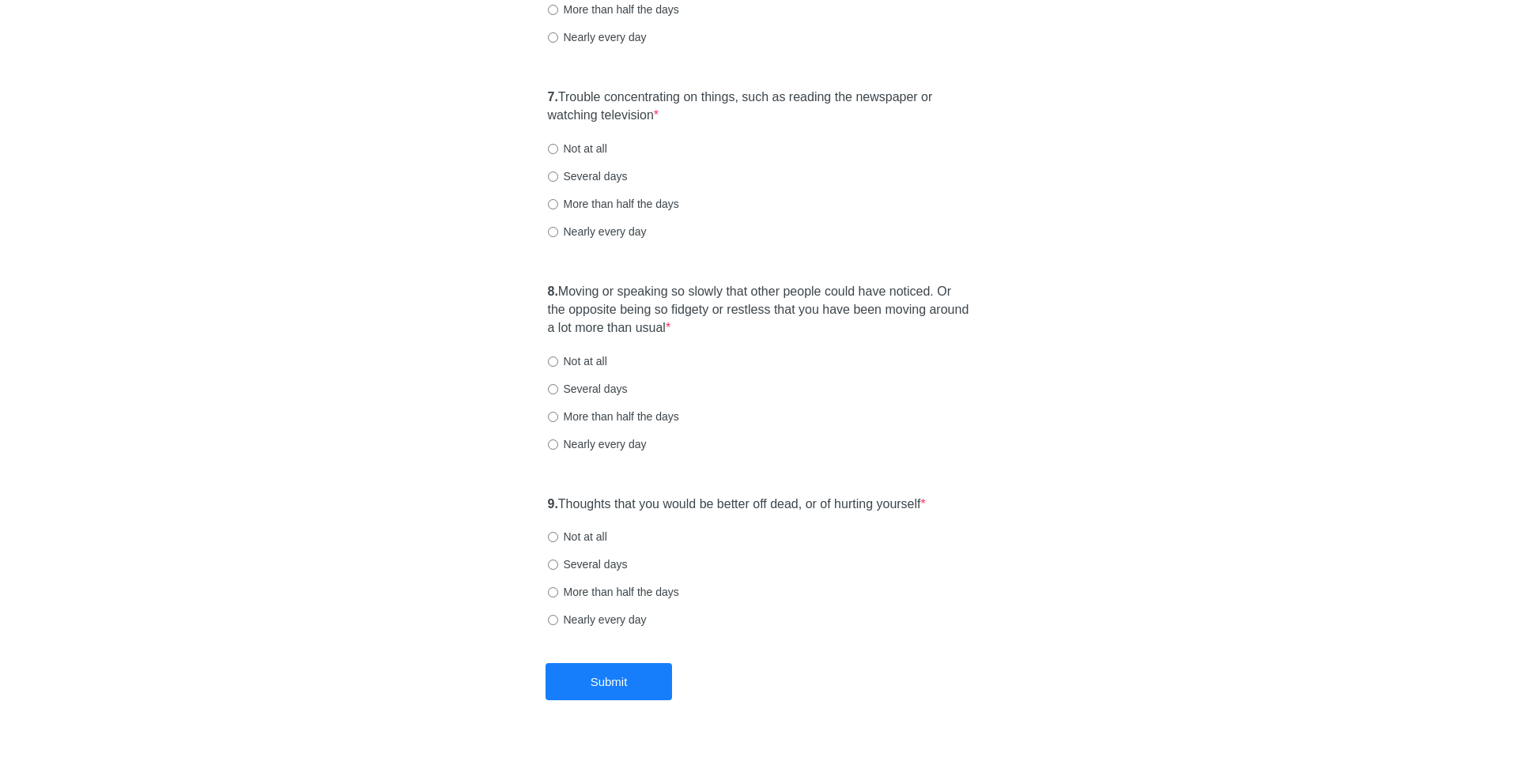
scroll to position [1203, 0]
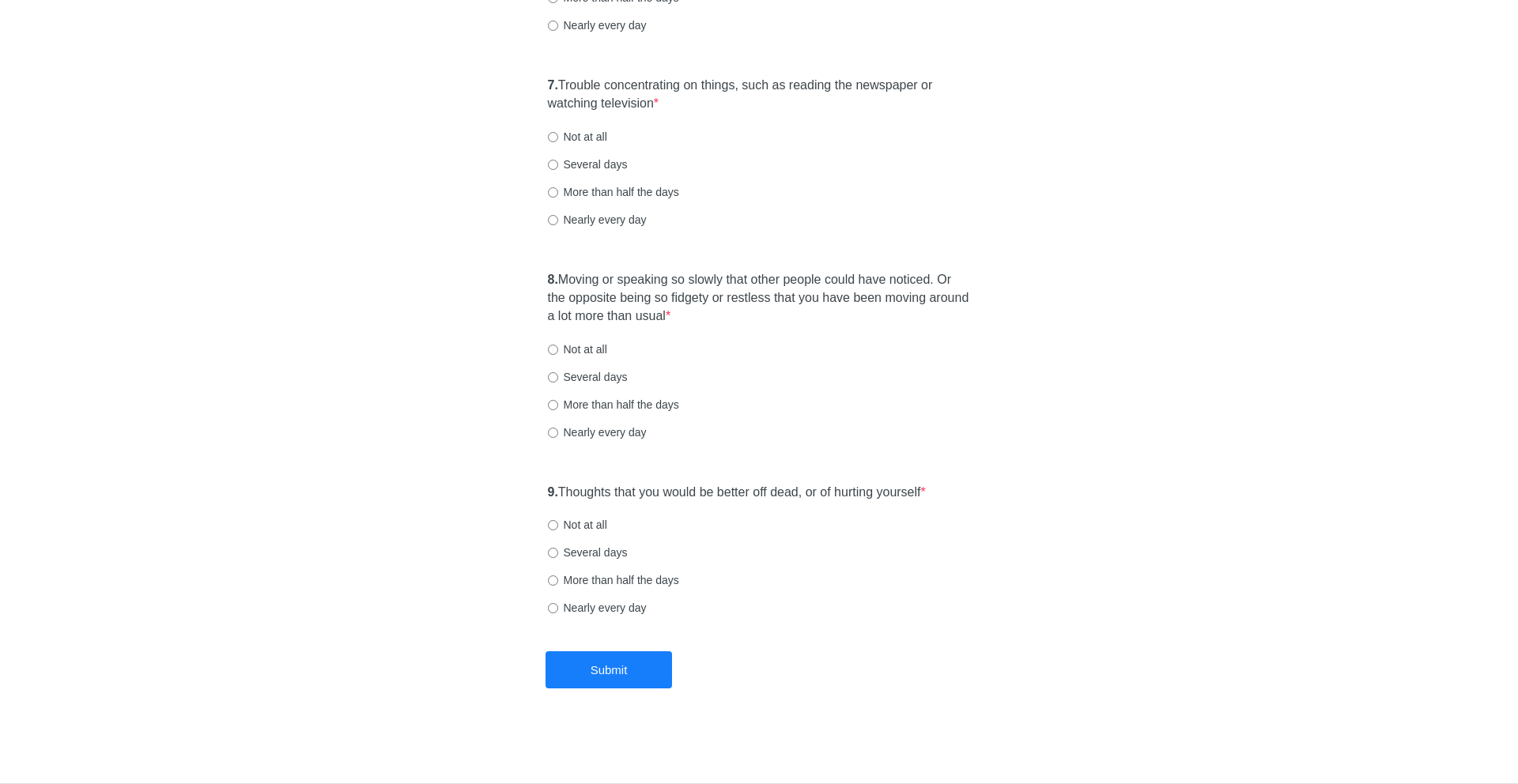
click at [603, 191] on label "More than half the days" at bounding box center [613, 192] width 131 height 16
click at [558, 191] on input "More than half the days" at bounding box center [553, 192] width 11 height 11
radio input "true"
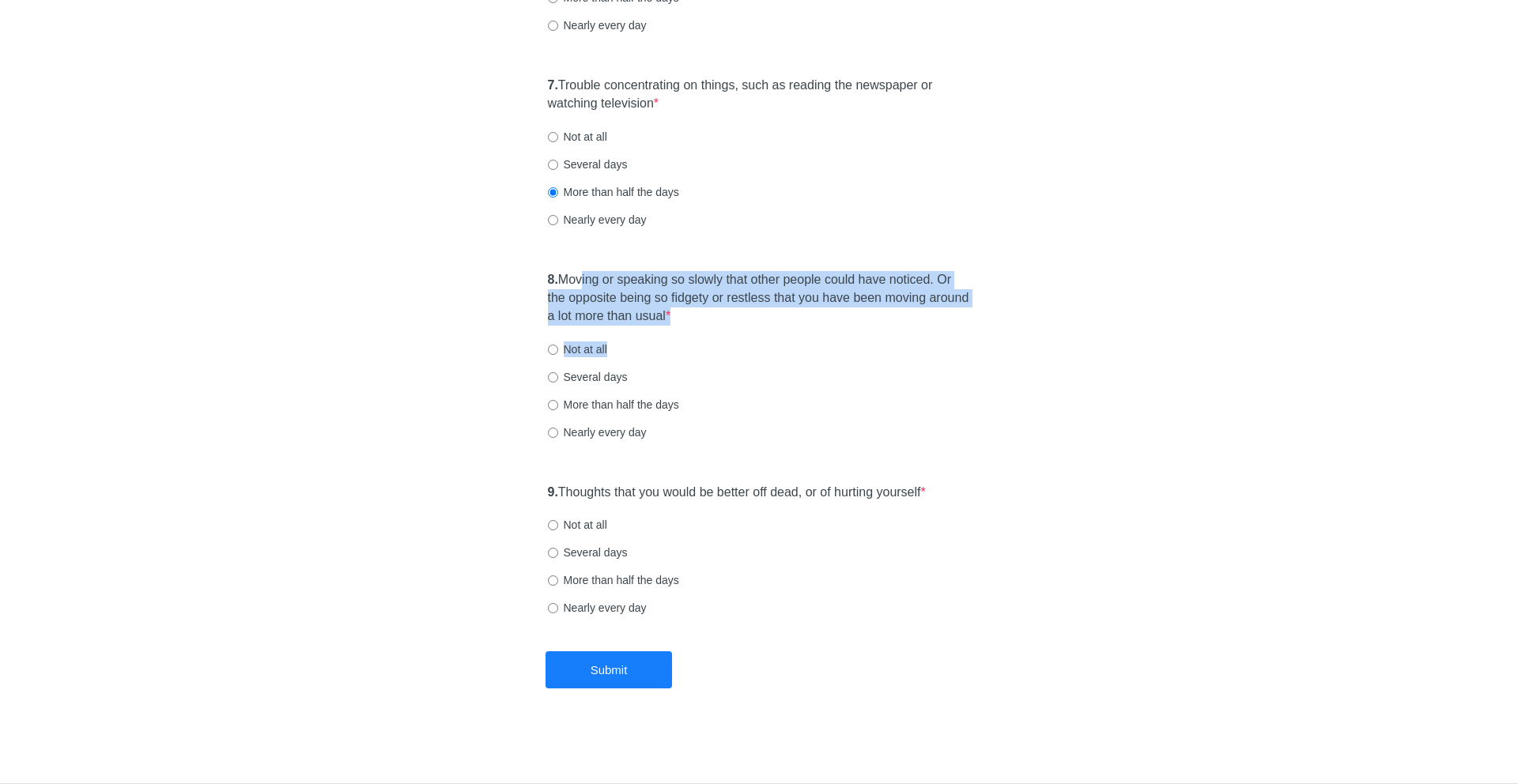
drag, startPoint x: 588, startPoint y: 275, endPoint x: 719, endPoint y: 344, distance: 148.1
click at [719, 344] on div "8. Moving or speaking so slowly that other people could have noticed. Or the op…" at bounding box center [759, 363] width 439 height 201
click at [587, 348] on label "Not at all" at bounding box center [577, 349] width 59 height 16
click at [558, 348] on input "Not at all" at bounding box center [553, 350] width 11 height 11
radio input "true"
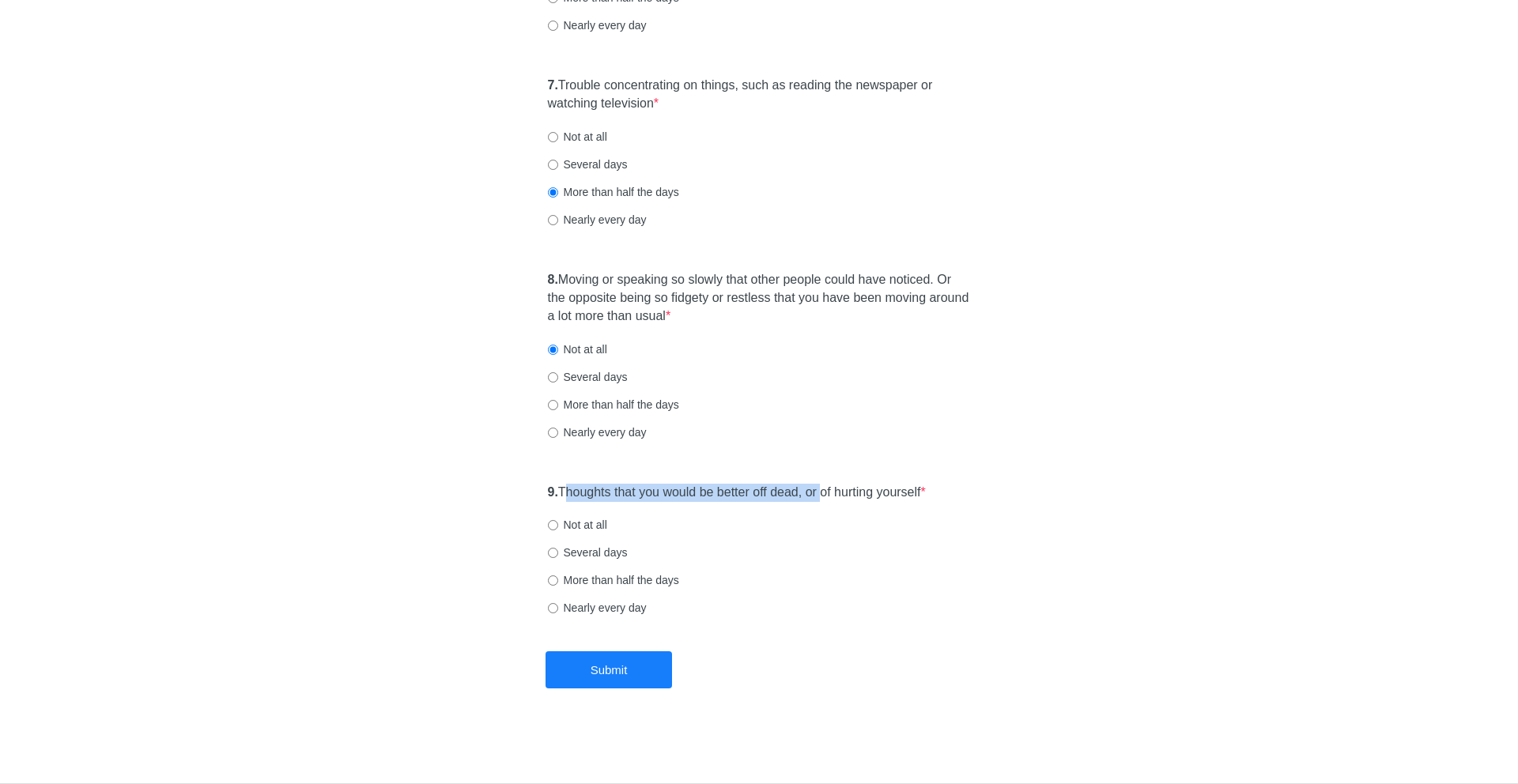
drag, startPoint x: 572, startPoint y: 488, endPoint x: 846, endPoint y: 489, distance: 274.0
click at [842, 489] on label "9. Thoughts that you would be better off dead, or of hurting yourself *" at bounding box center [736, 493] width 378 height 19
drag, startPoint x: 782, startPoint y: 501, endPoint x: 673, endPoint y: 480, distance: 111.0
click at [673, 480] on div "9. Thoughts that you would be better off dead, or of hurting yourself * Not at …" at bounding box center [759, 558] width 439 height 165
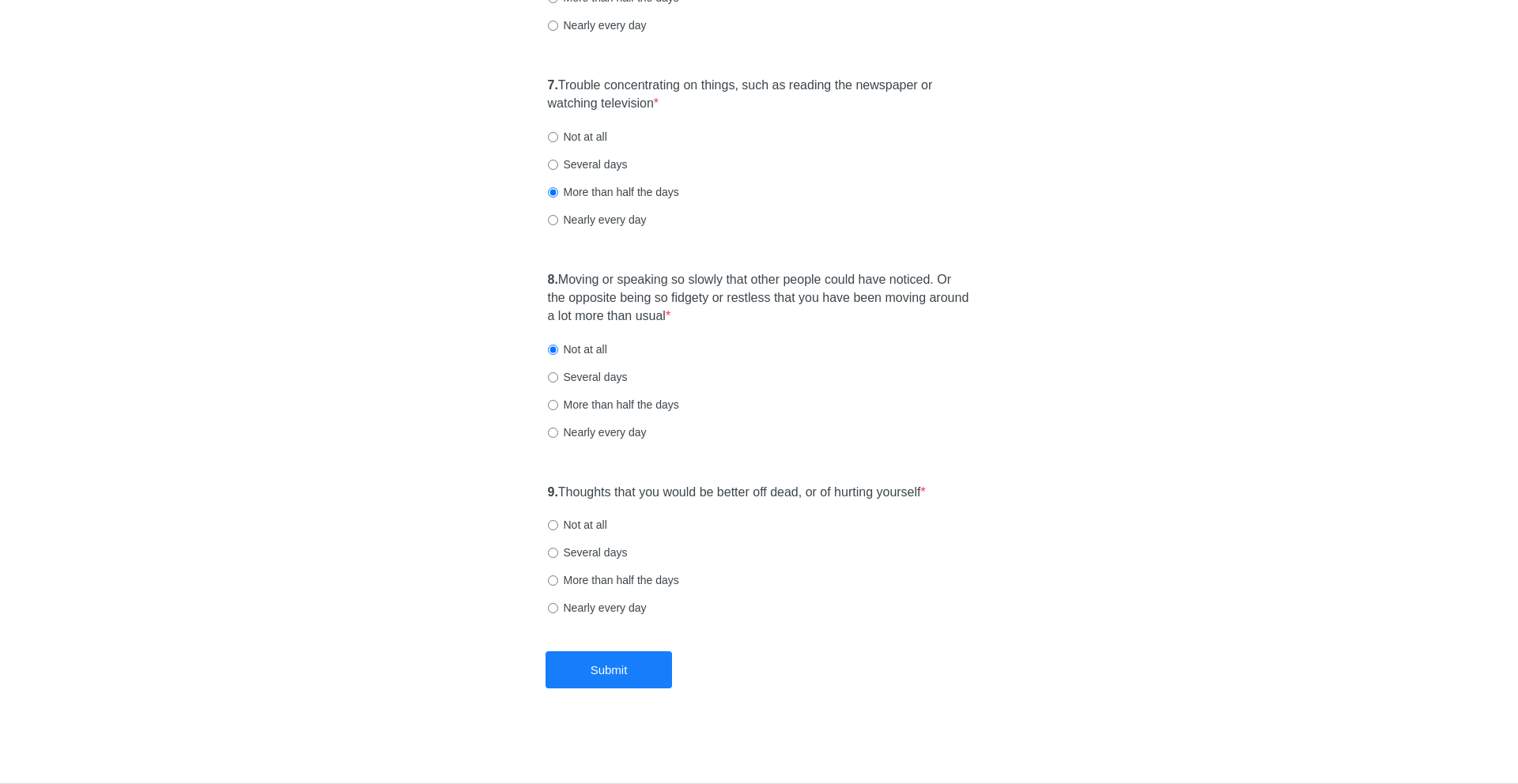
drag, startPoint x: 564, startPoint y: 491, endPoint x: 728, endPoint y: 505, distance: 164.6
click at [728, 505] on div "9. Thoughts that you would be better off dead, or of hurting yourself * Not at …" at bounding box center [759, 558] width 439 height 165
click at [619, 524] on div "Not at all" at bounding box center [759, 525] width 423 height 16
click at [596, 523] on label "Not at all" at bounding box center [577, 525] width 59 height 16
click at [558, 523] on input "Not at all" at bounding box center [553, 525] width 11 height 11
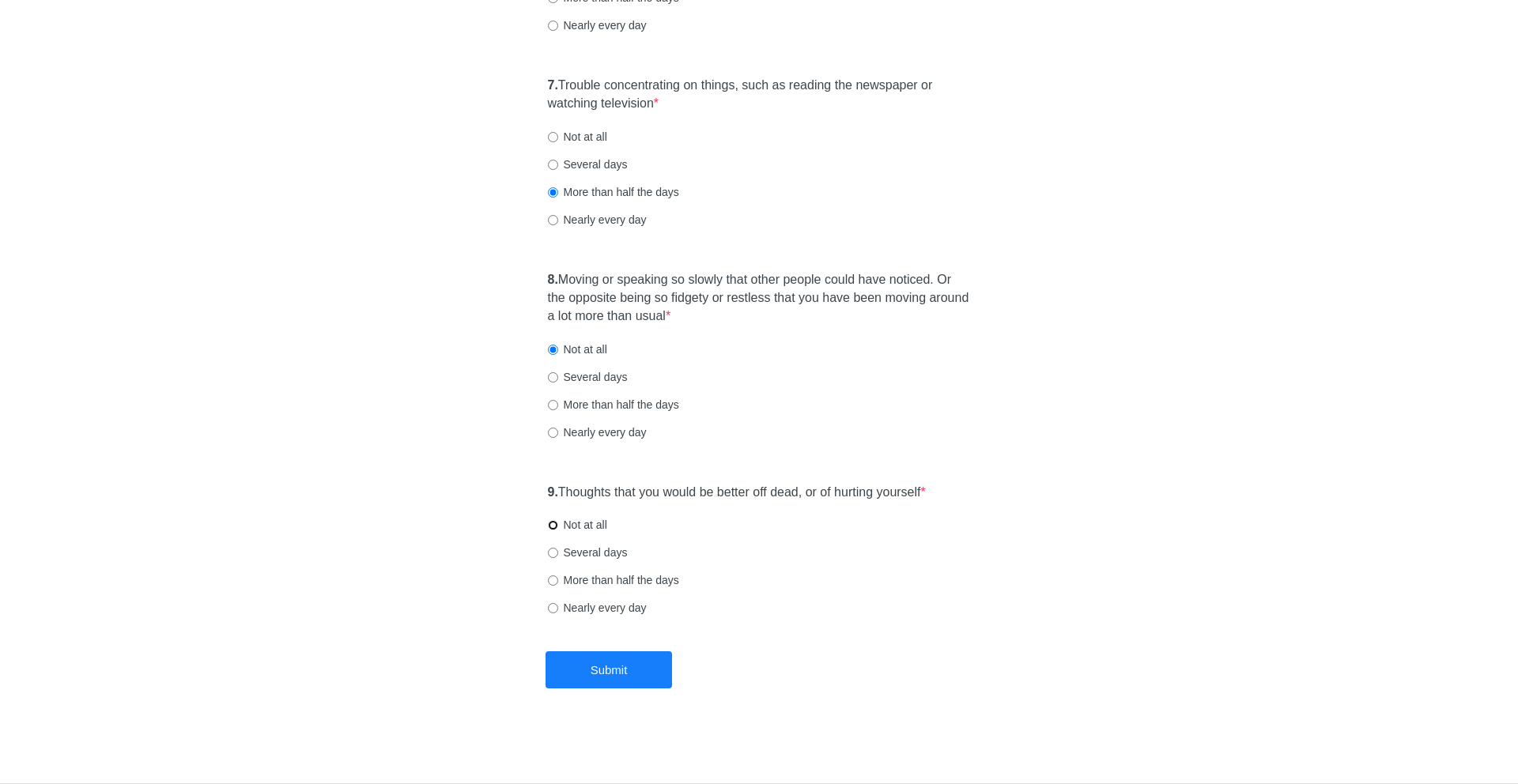
radio input "true"
click at [658, 661] on button "Submit" at bounding box center [609, 670] width 127 height 37
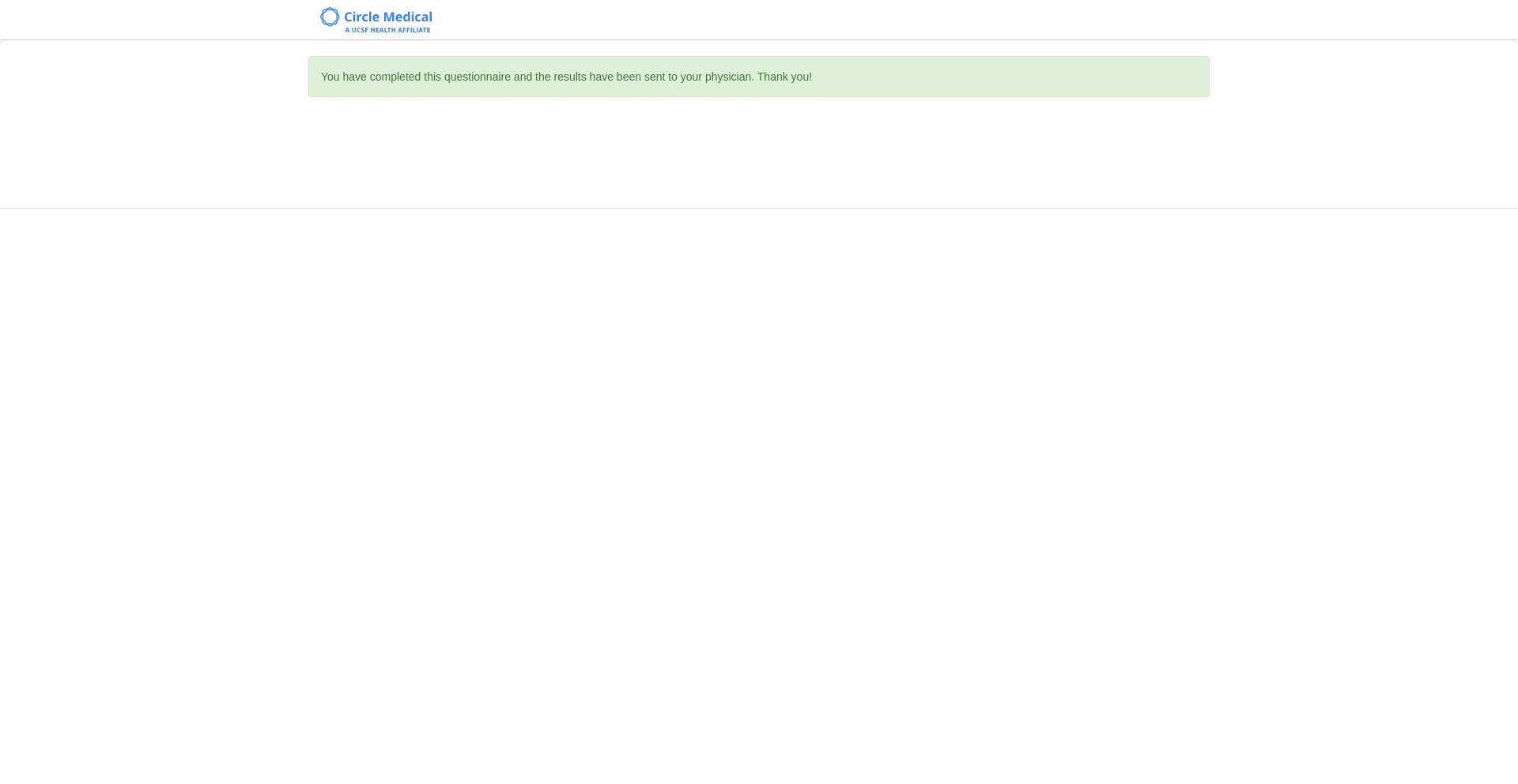
scroll to position [0, 0]
